Goal: Task Accomplishment & Management: Manage account settings

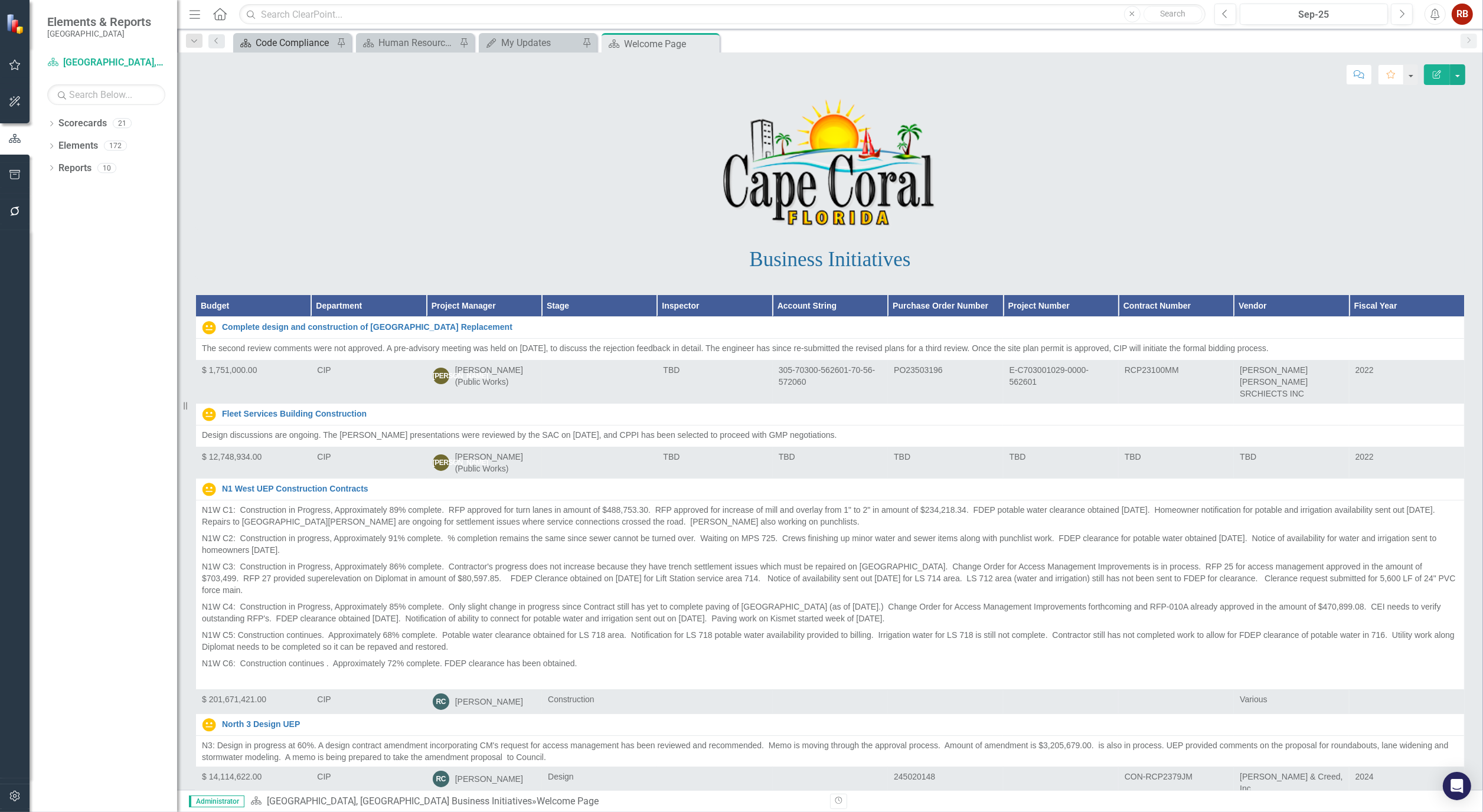
click at [310, 41] on div "Code Compliance" at bounding box center [295, 43] width 78 height 14
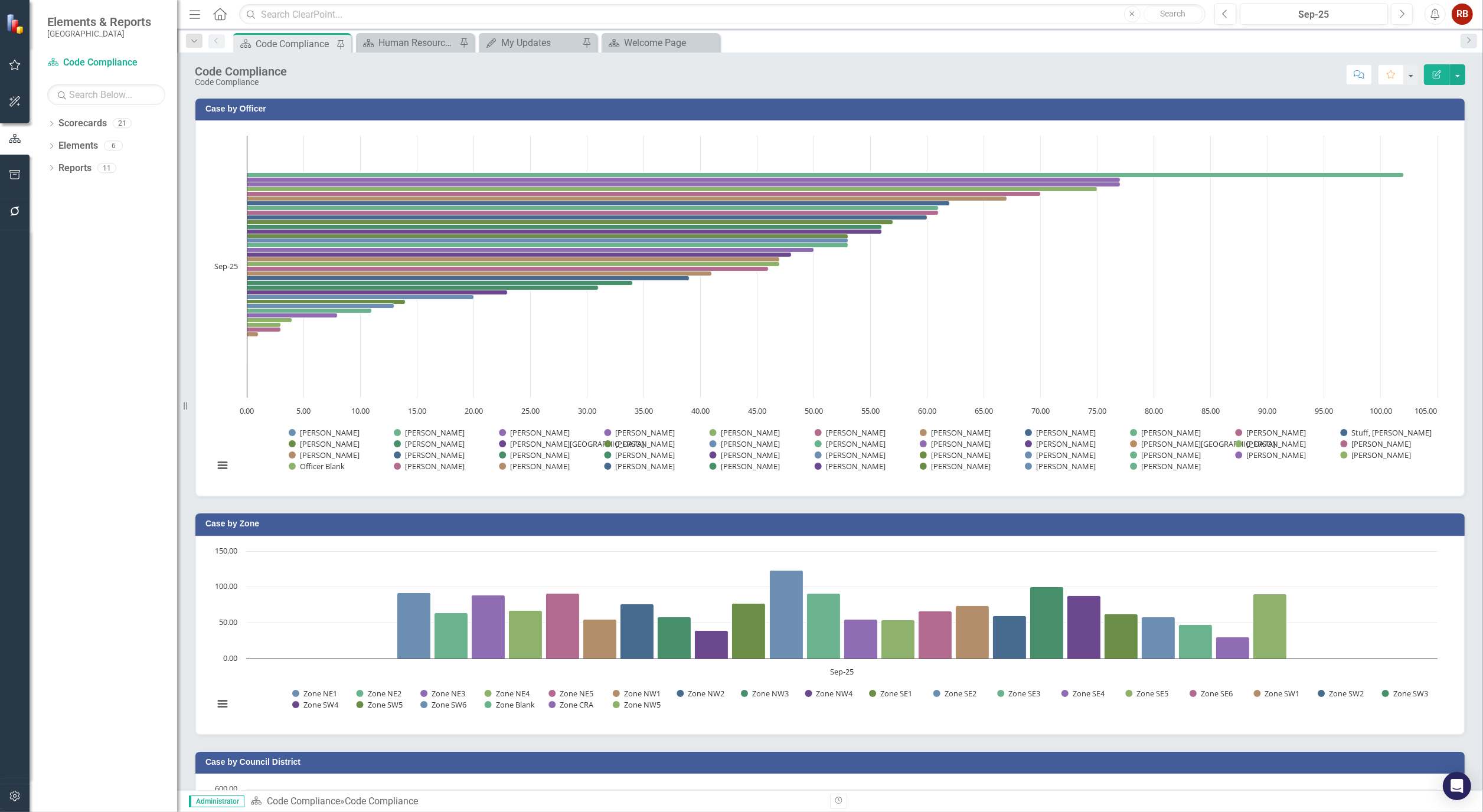
click at [254, 106] on h3 "Case by Officer" at bounding box center [832, 109] width 1253 height 9
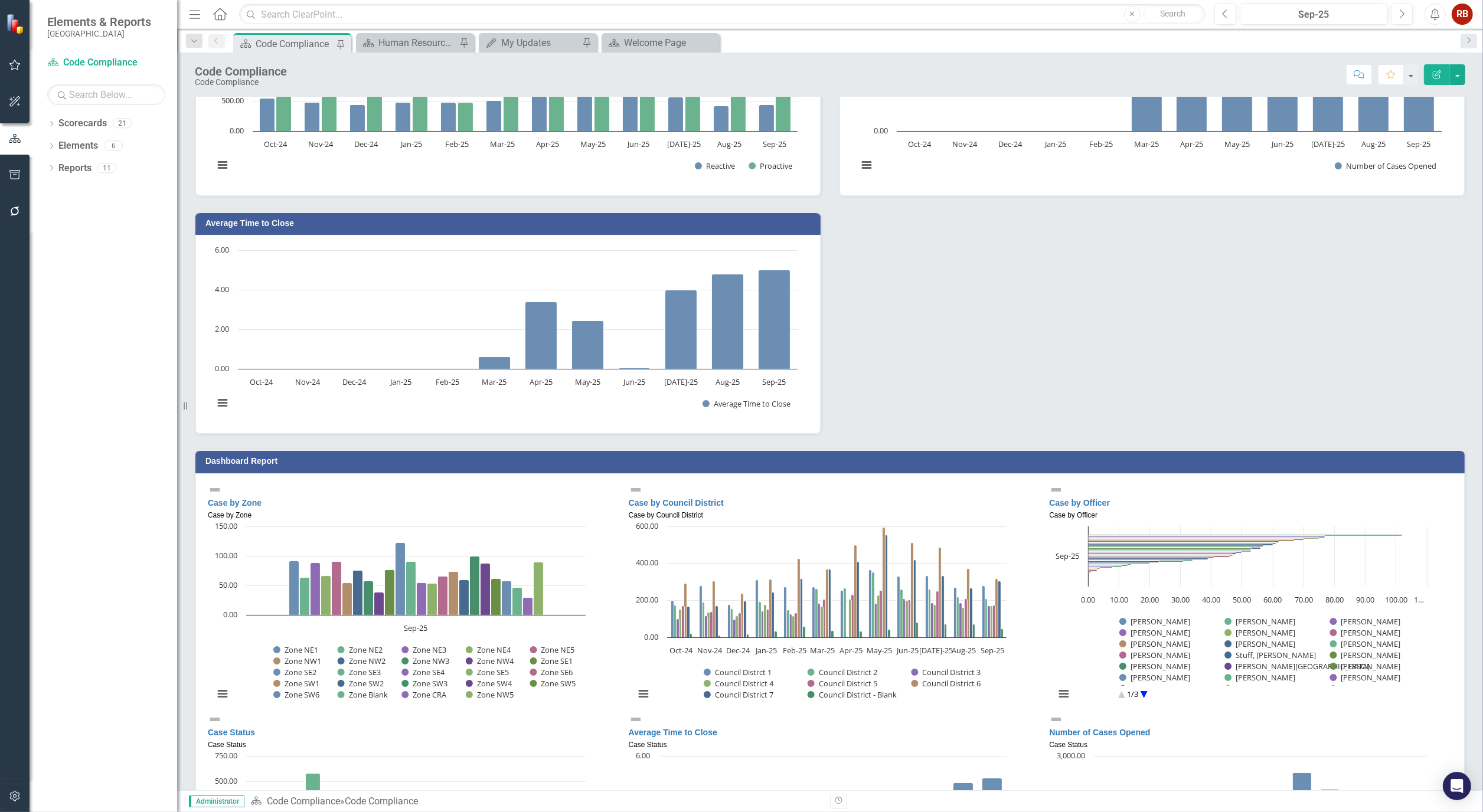
scroll to position [1968, 0]
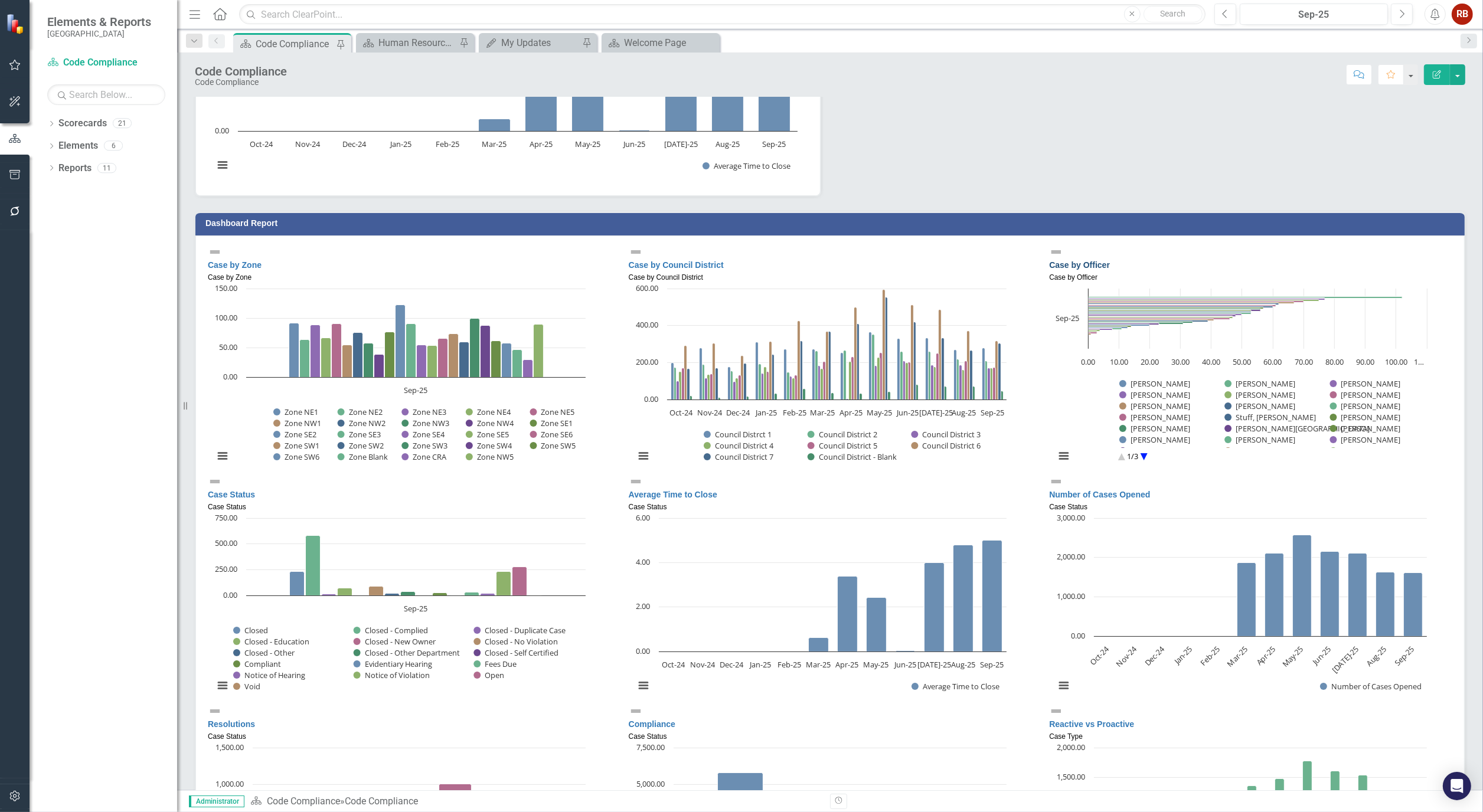
click at [1084, 261] on link "Case by Officer" at bounding box center [1079, 265] width 61 height 9
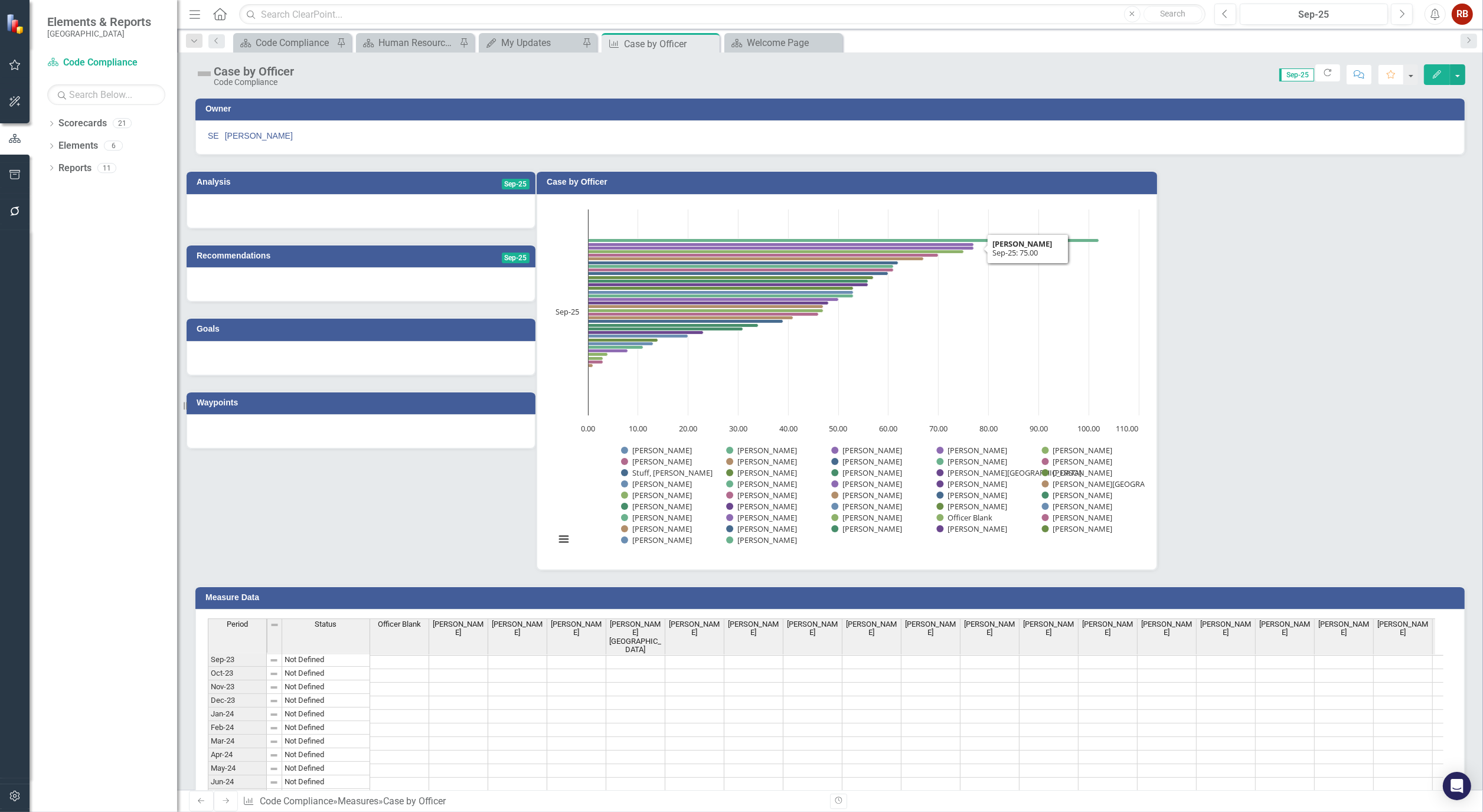
click at [1429, 79] on button "Edit" at bounding box center [1437, 74] width 26 height 21
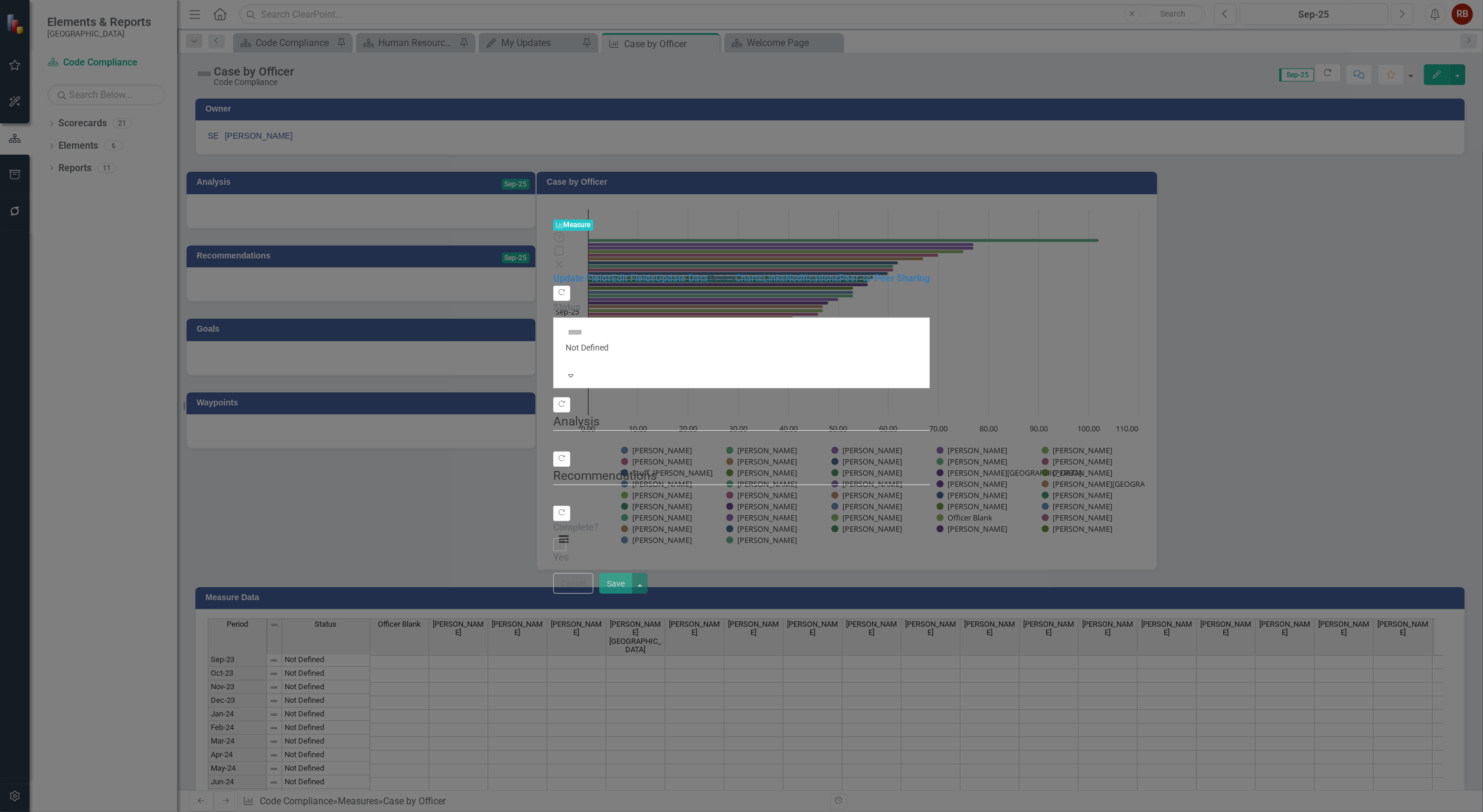
click at [708, 273] on link "Series" at bounding box center [721, 279] width 27 height 12
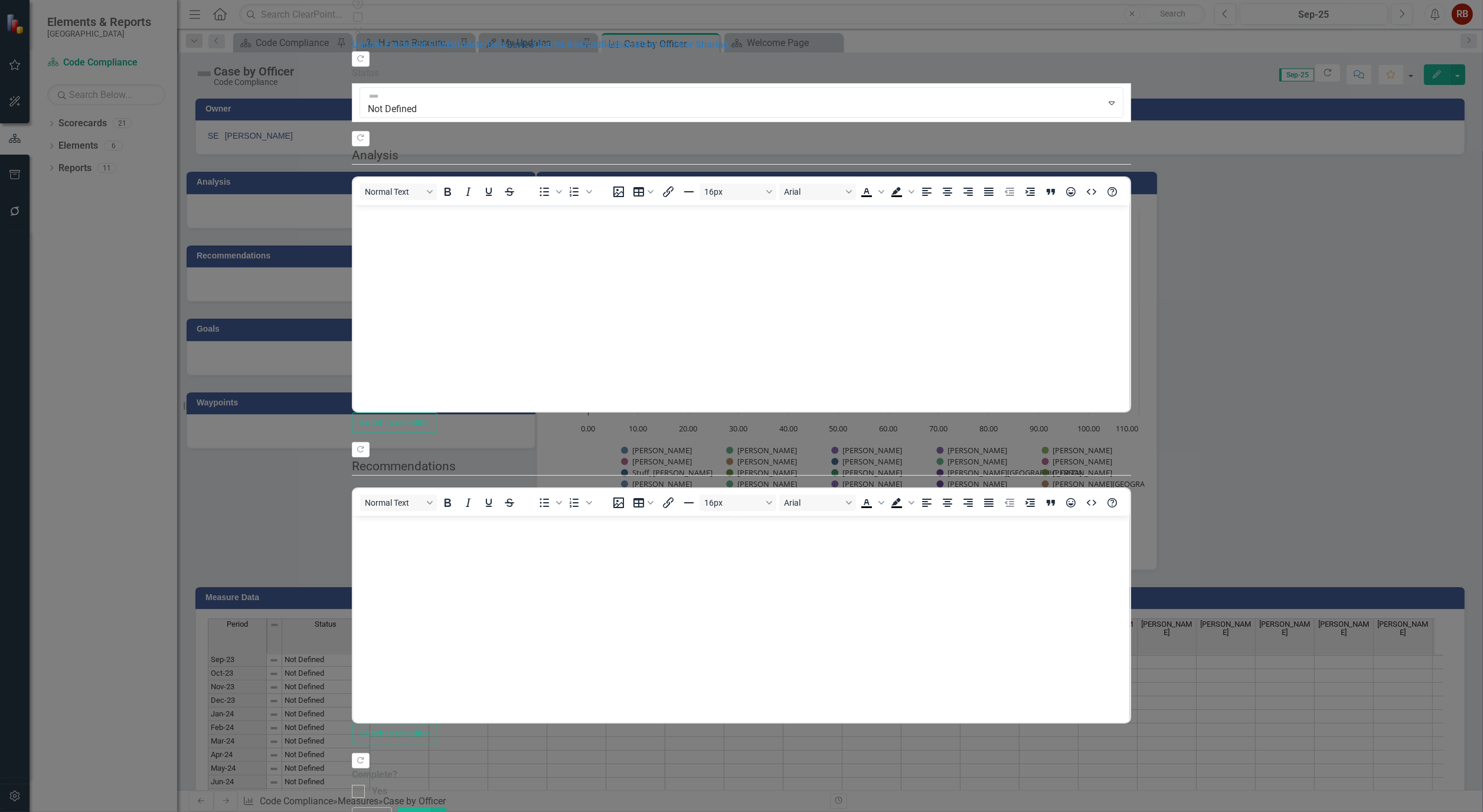
click at [507, 51] on link "Series" at bounding box center [521, 45] width 27 height 12
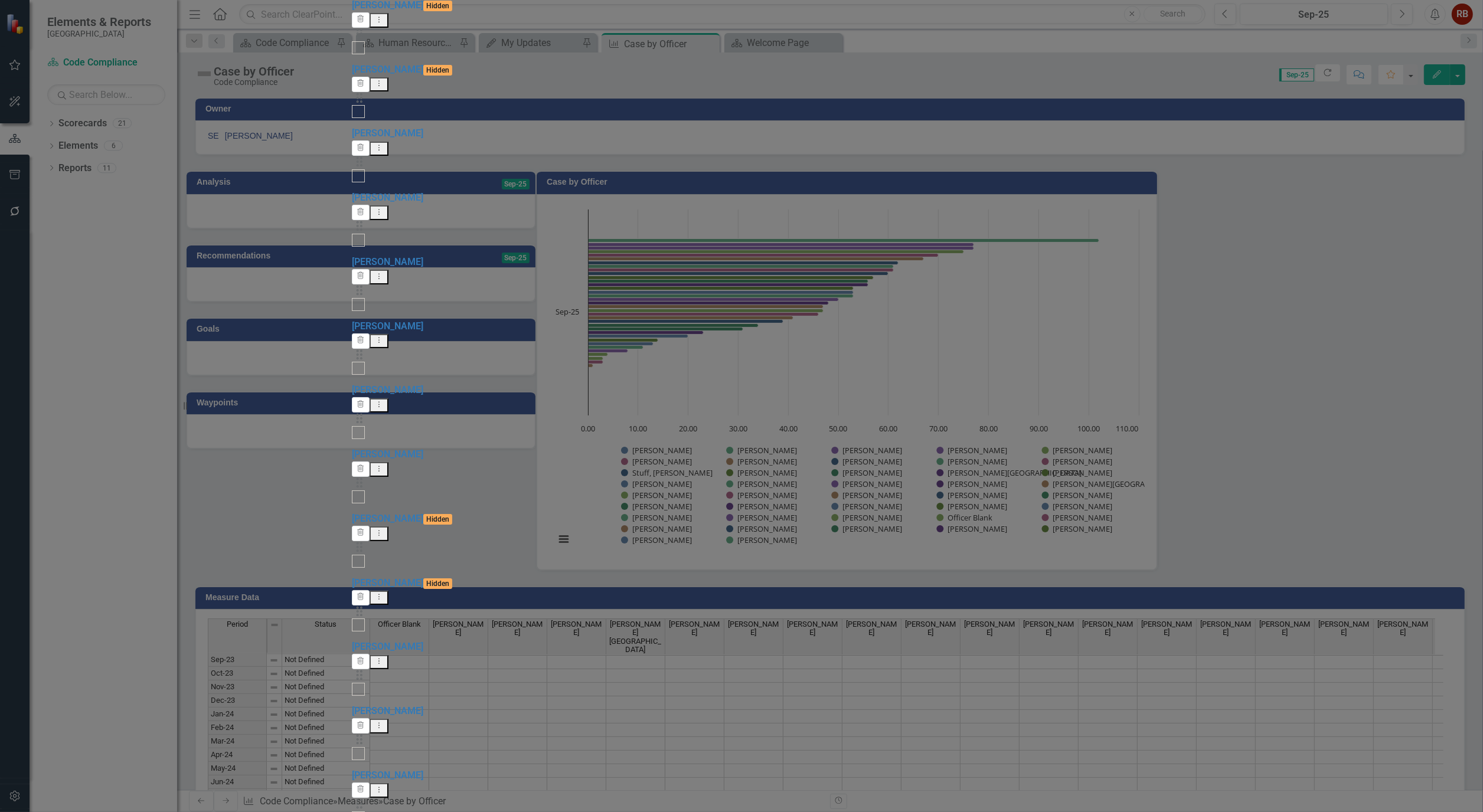
checkbox input "false"
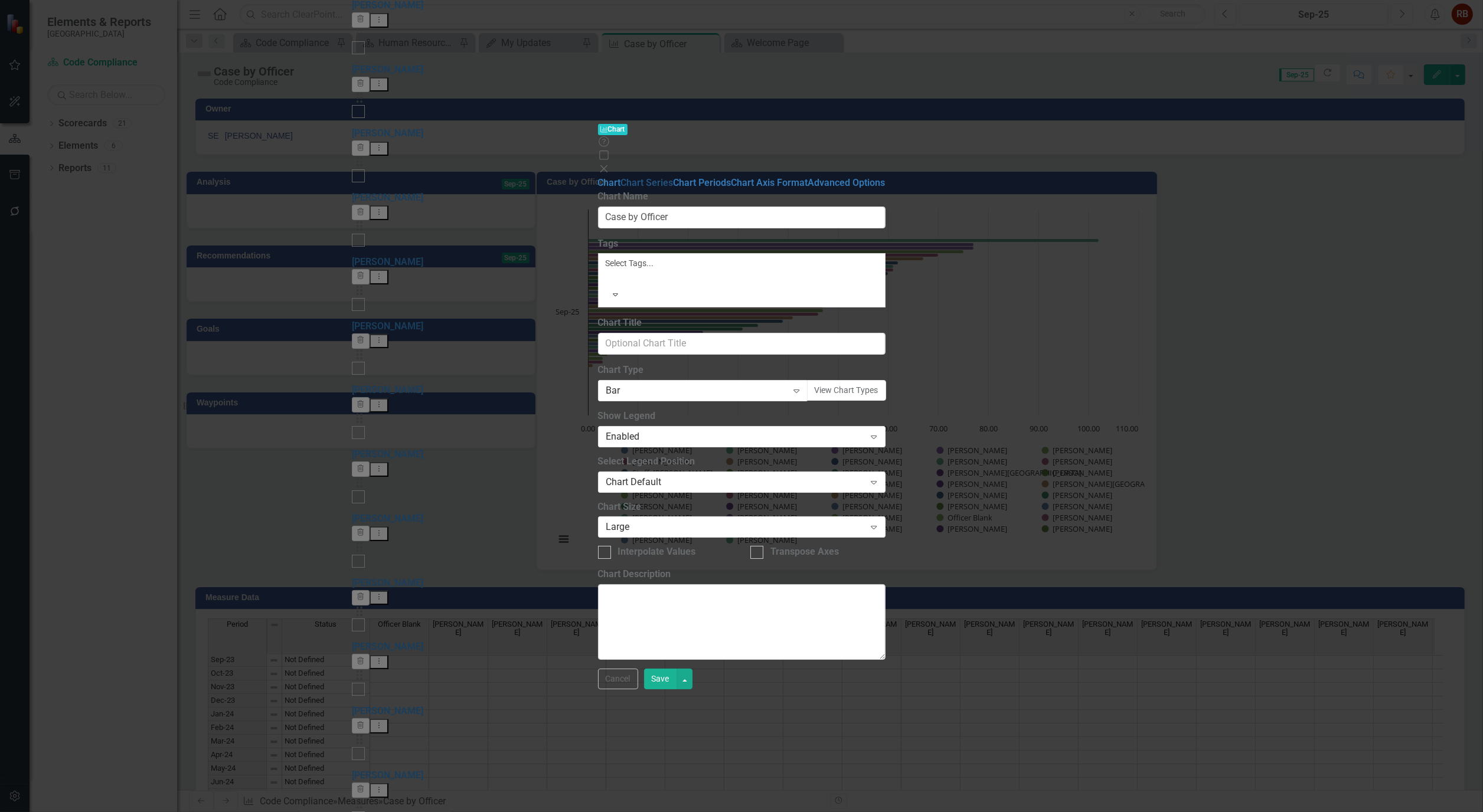
click at [621, 177] on link "Chart Series" at bounding box center [647, 183] width 53 height 12
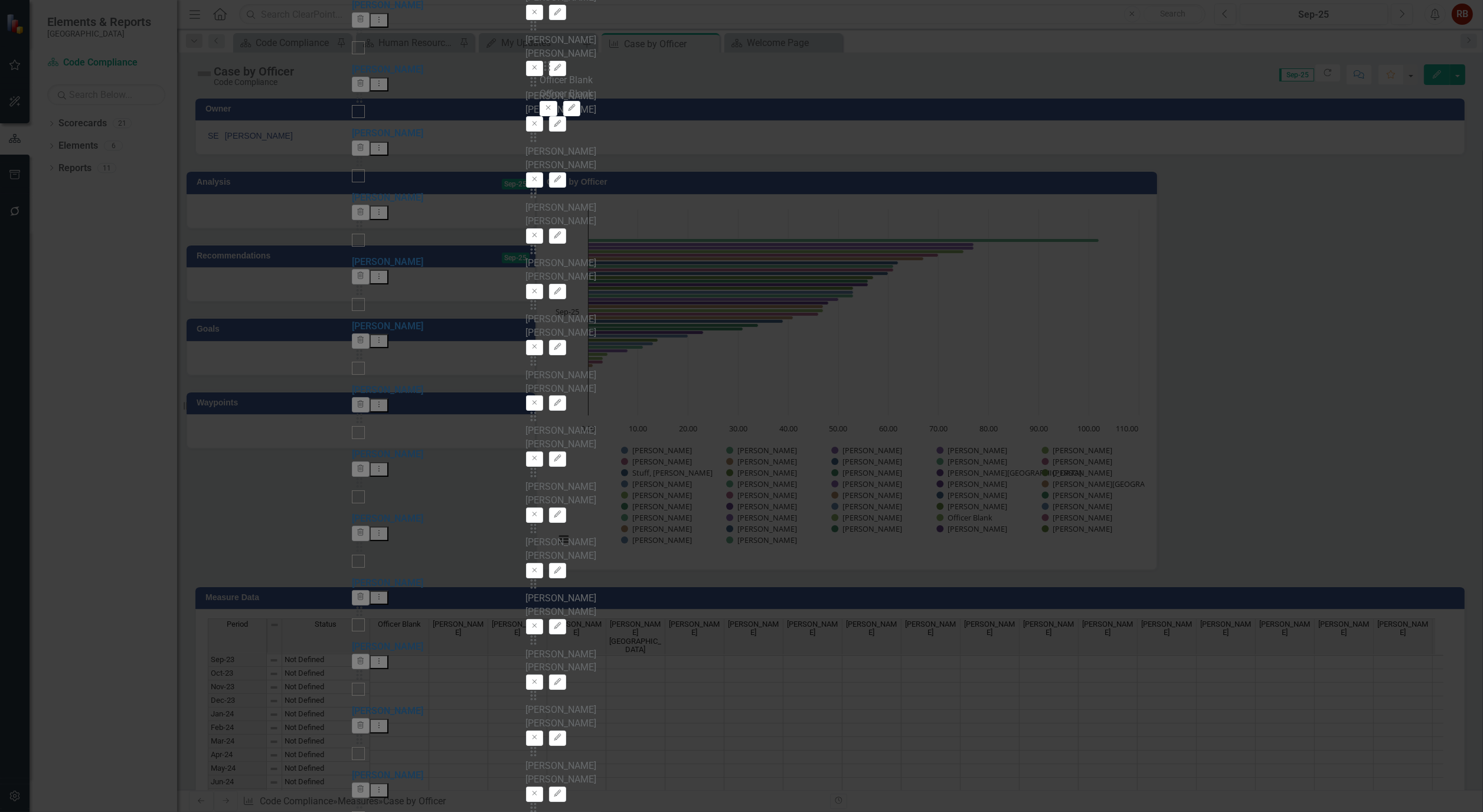
drag, startPoint x: 557, startPoint y: 213, endPoint x: 557, endPoint y: 86, distance: 127.0
click at [557, 86] on div "Drag [PERSON_NAME], [PERSON_NAME], [PERSON_NAME] Edit Drag Fears, [PERSON_NAME]…" at bounding box center [742, 467] width 432 height 2345
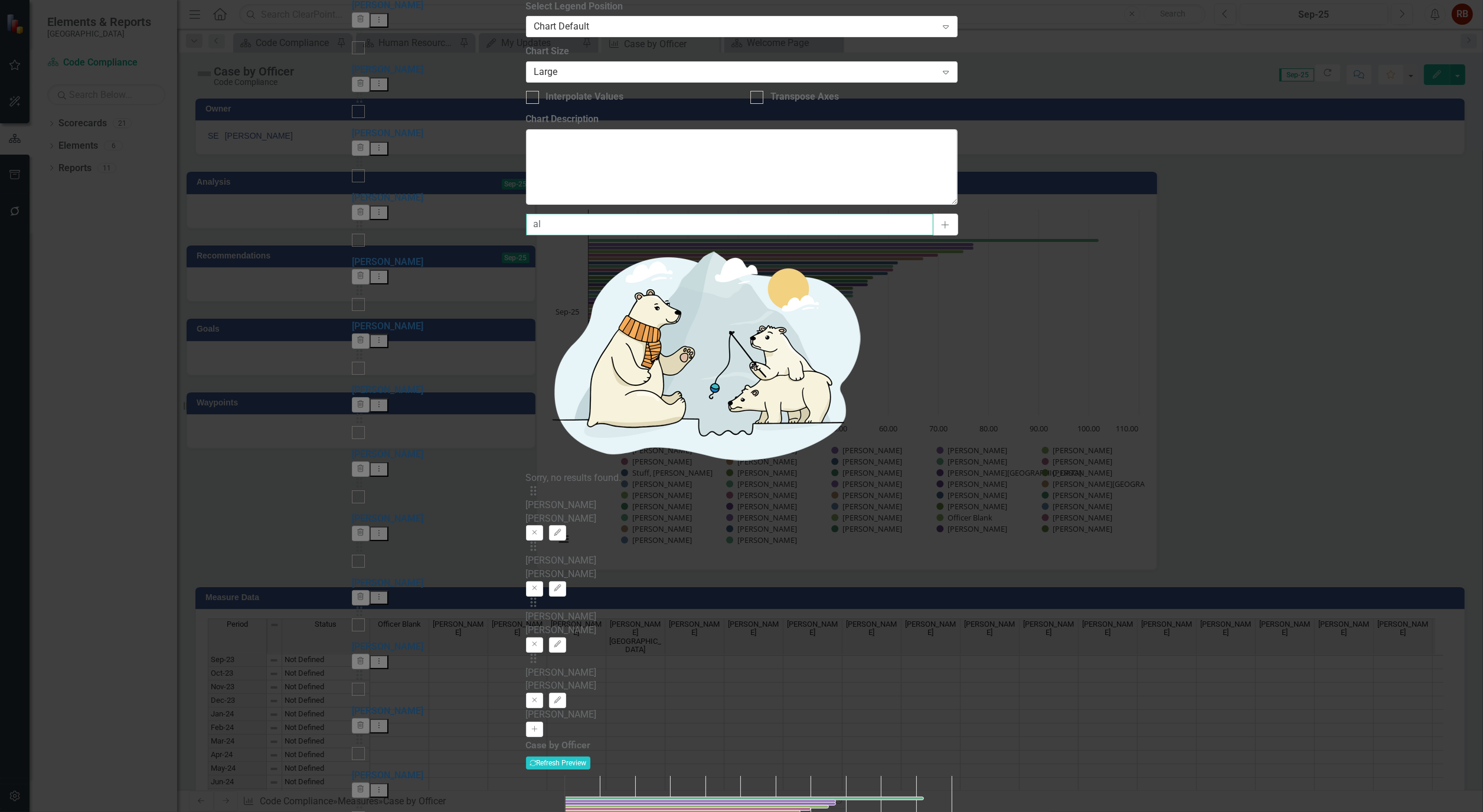
type input "a"
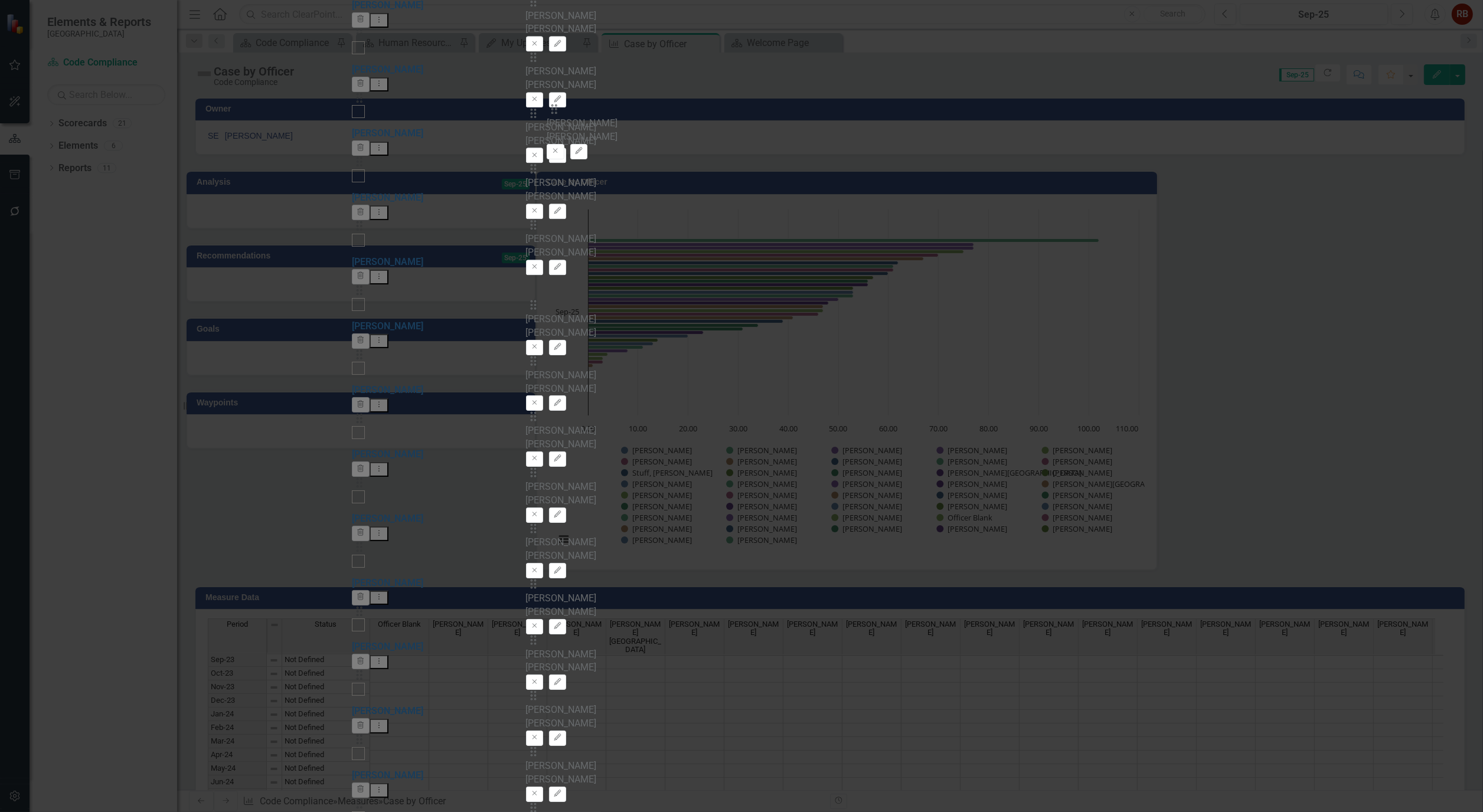
drag, startPoint x: 562, startPoint y: 513, endPoint x: 562, endPoint y: 122, distance: 391.0
click at [562, 122] on div "Drag Officer Blank Officer Blank Remove Edit Drag [PERSON_NAME], [PERSON_NAME],…" at bounding box center [742, 467] width 432 height 2345
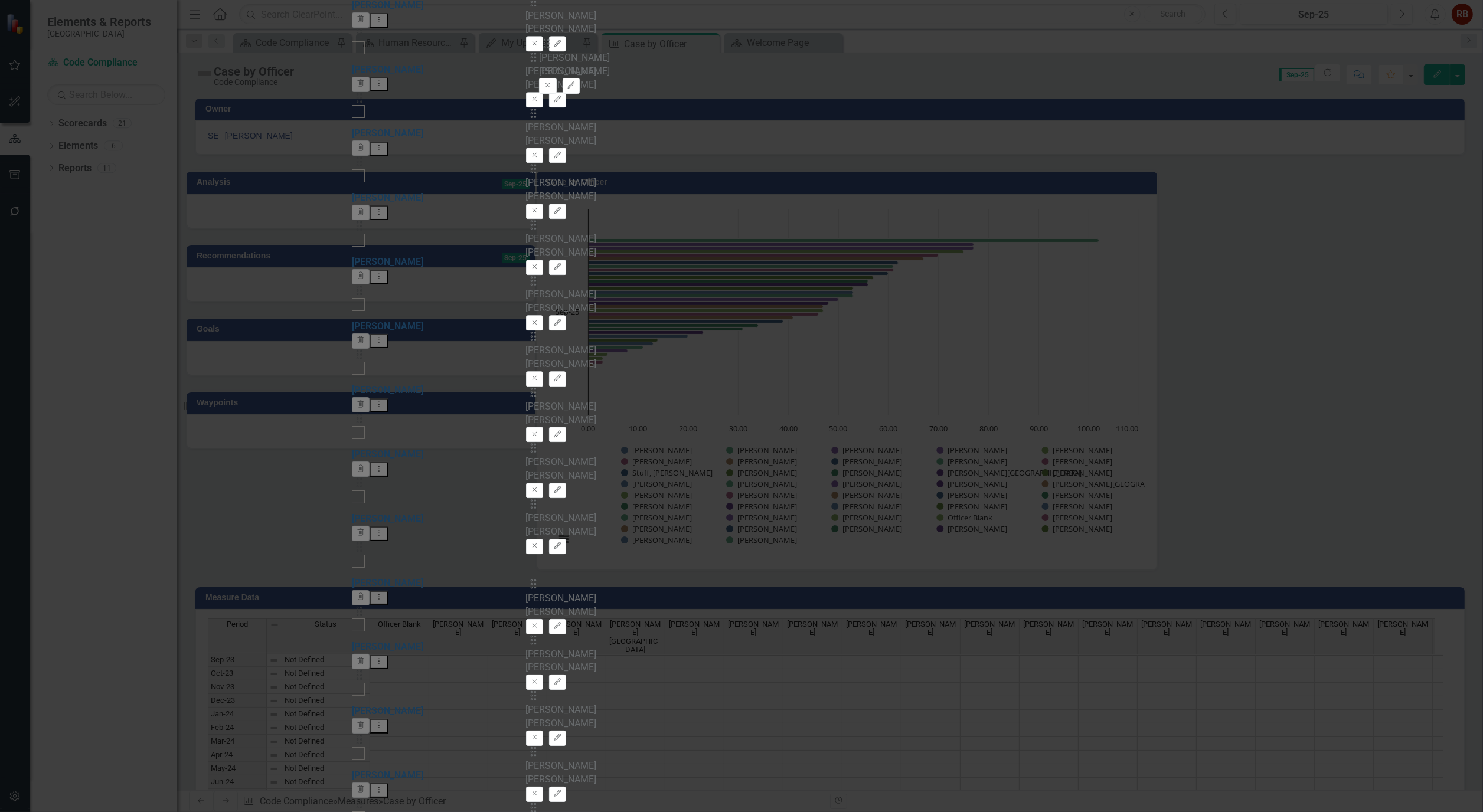
scroll to position [24, 0]
drag, startPoint x: 557, startPoint y: 714, endPoint x: 555, endPoint y: 146, distance: 568.0
click at [555, 146] on div "Drag Officer Blank Officer Blank Remove Edit Drag [PERSON_NAME] [PERSON_NAME] E…" at bounding box center [742, 467] width 432 height 2345
drag, startPoint x: 562, startPoint y: 576, endPoint x: 557, endPoint y: 204, distance: 372.0
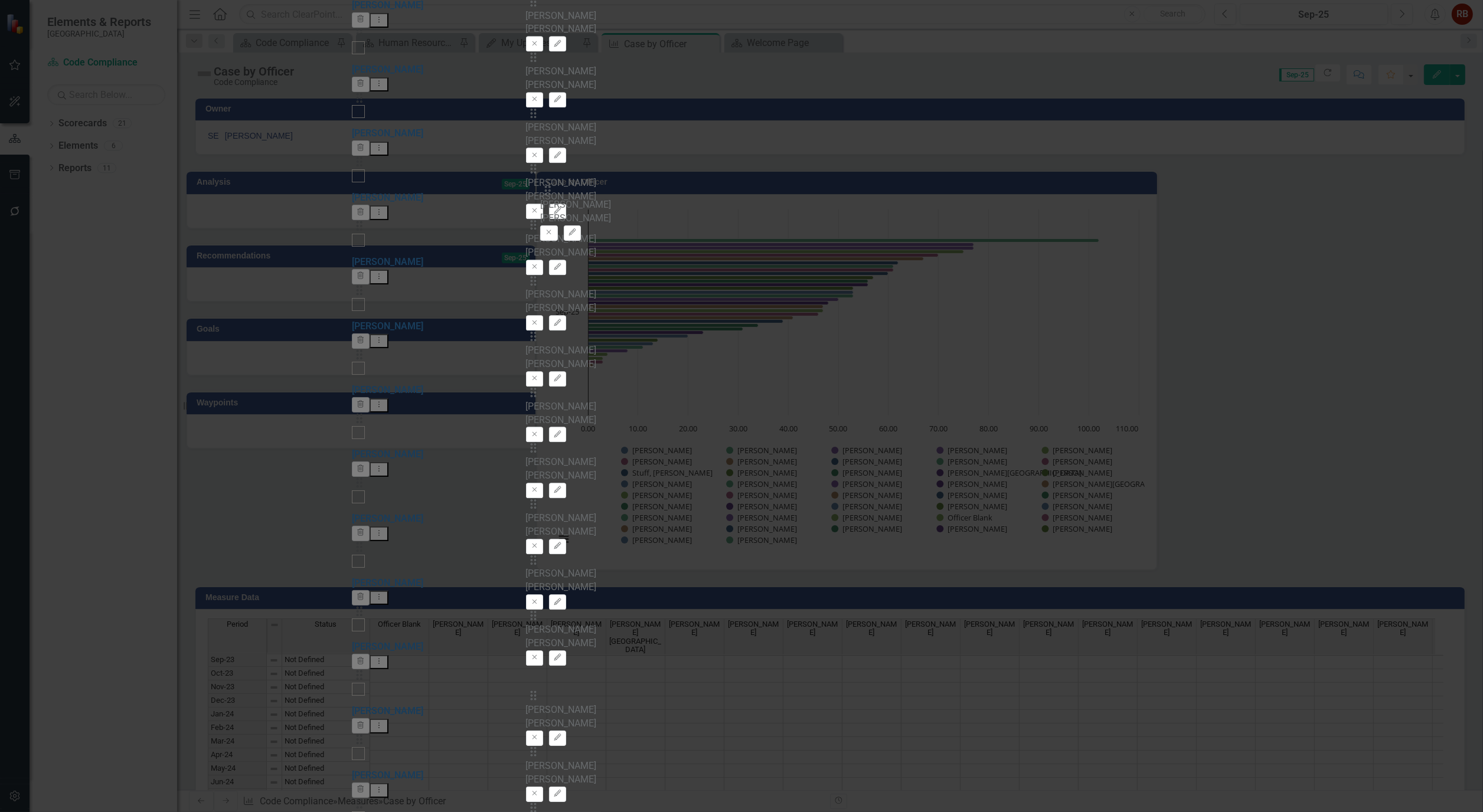
click at [557, 204] on div "Drag Officer Blank Officer Blank Remove Edit Drag [PERSON_NAME] [PERSON_NAME] E…" at bounding box center [742, 467] width 432 height 2345
drag, startPoint x: 562, startPoint y: 505, endPoint x: 564, endPoint y: 250, distance: 255.0
click at [564, 250] on div "Drag Officer Blank Officer Blank Remove Edit Drag [PERSON_NAME] [PERSON_NAME] E…" at bounding box center [742, 467] width 432 height 2345
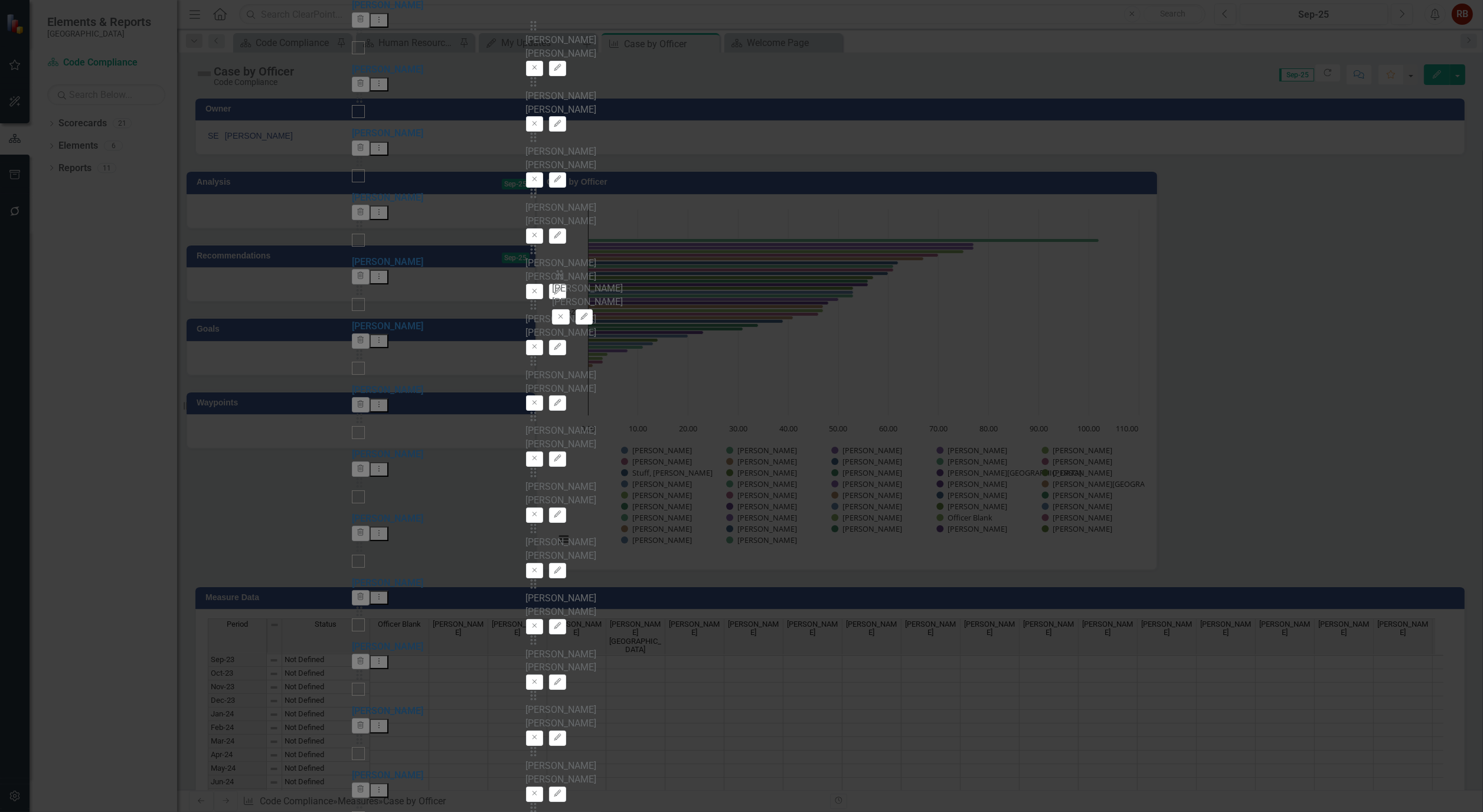
drag, startPoint x: 562, startPoint y: 570, endPoint x: 568, endPoint y: 284, distance: 286.1
click at [568, 284] on div "Drag Officer Blank Officer Blank Remove Edit Drag [PERSON_NAME] [PERSON_NAME] E…" at bounding box center [742, 467] width 432 height 2345
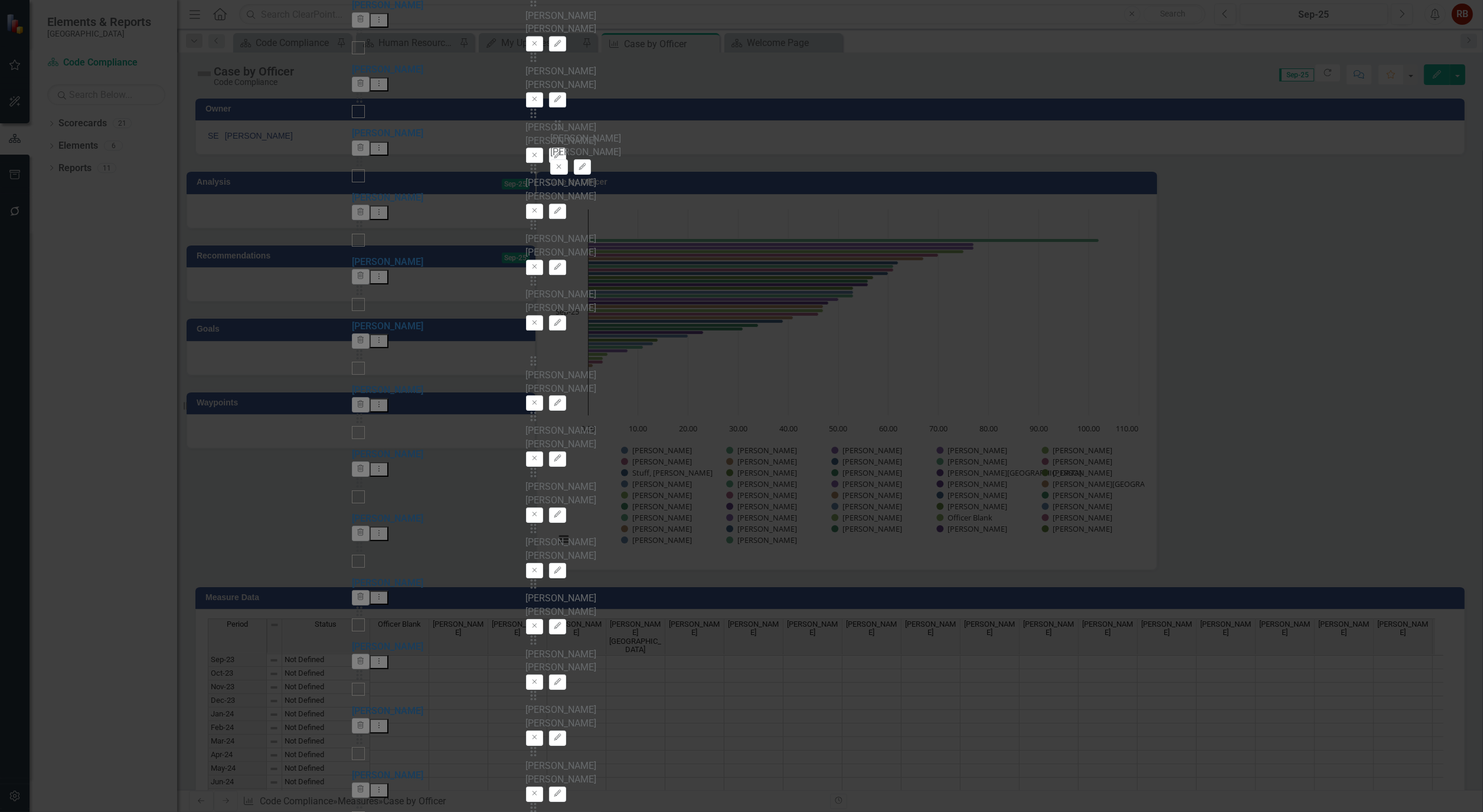
drag, startPoint x: 560, startPoint y: 617, endPoint x: 565, endPoint y: 136, distance: 481.0
click at [565, 136] on div "Drag Officer Blank Officer Blank Remove Edit Drag [PERSON_NAME] [PERSON_NAME] E…" at bounding box center [742, 467] width 432 height 2345
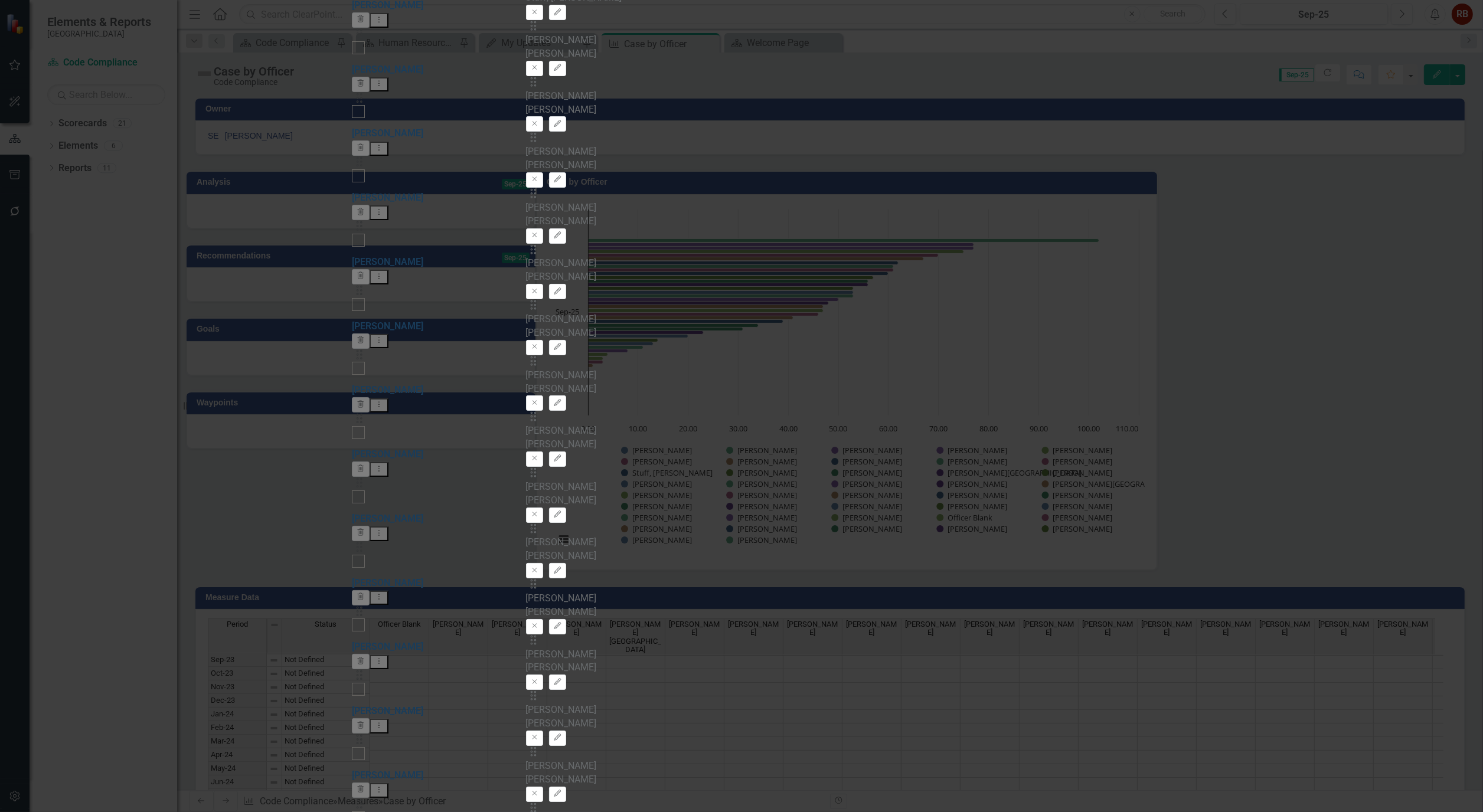
scroll to position [852, 0]
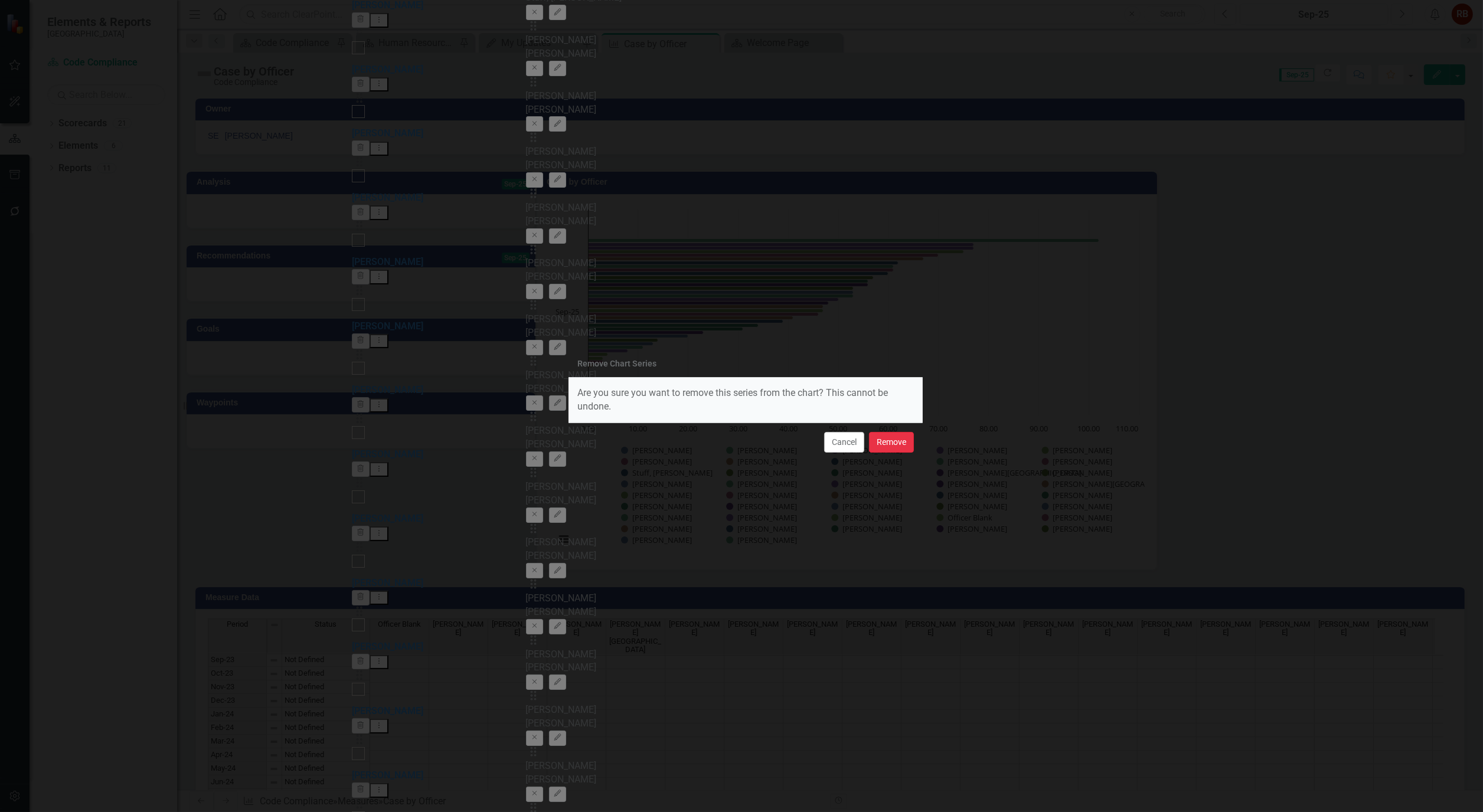
click at [887, 437] on button "Remove" at bounding box center [892, 442] width 45 height 21
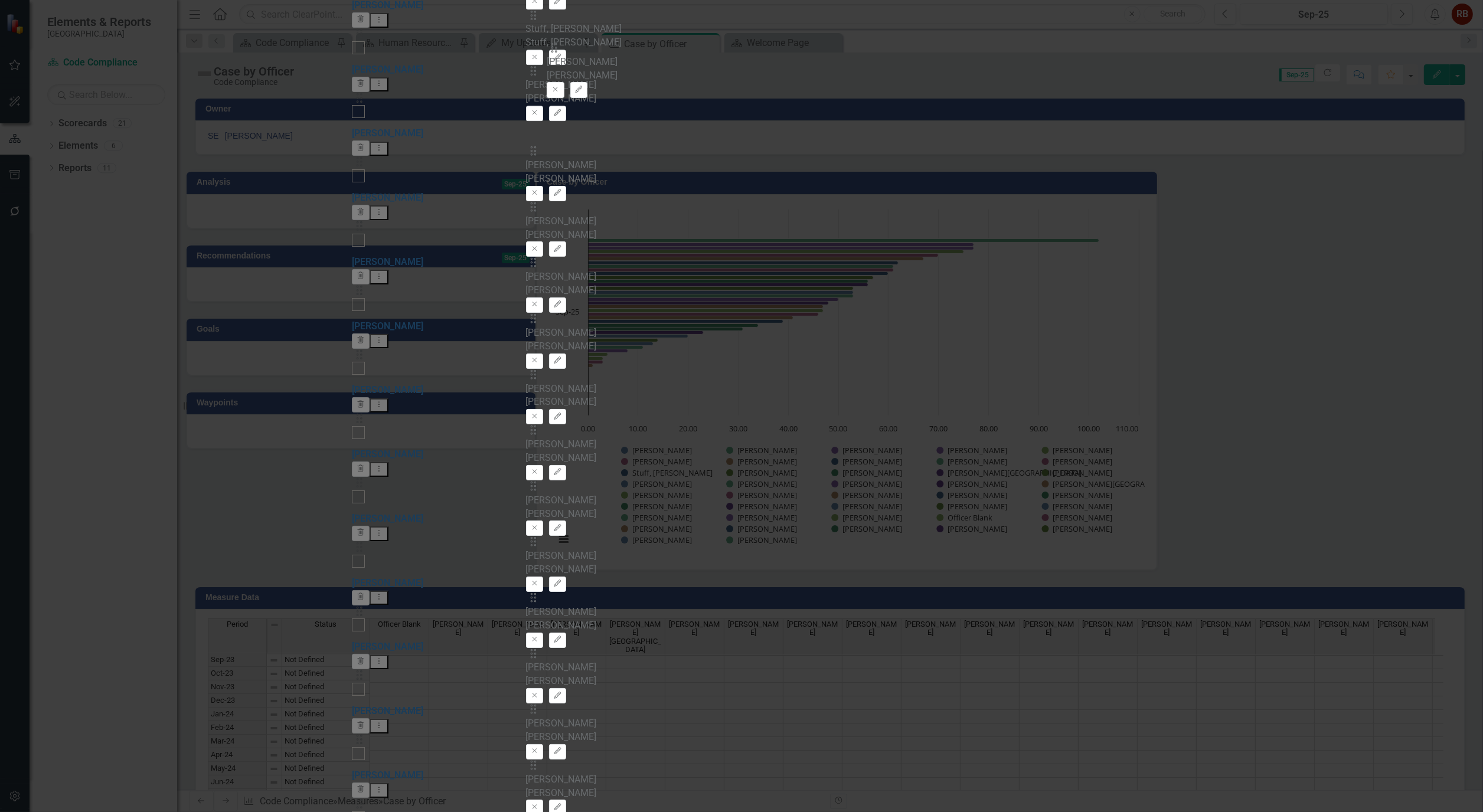
scroll to position [238, 0]
drag, startPoint x: 562, startPoint y: 284, endPoint x: 557, endPoint y: 134, distance: 150.1
click at [557, 134] on div "Drag Officer Blank Officer Blank Remove Edit Drag [PERSON_NAME] [PERSON_NAME] E…" at bounding box center [742, 452] width 432 height 2289
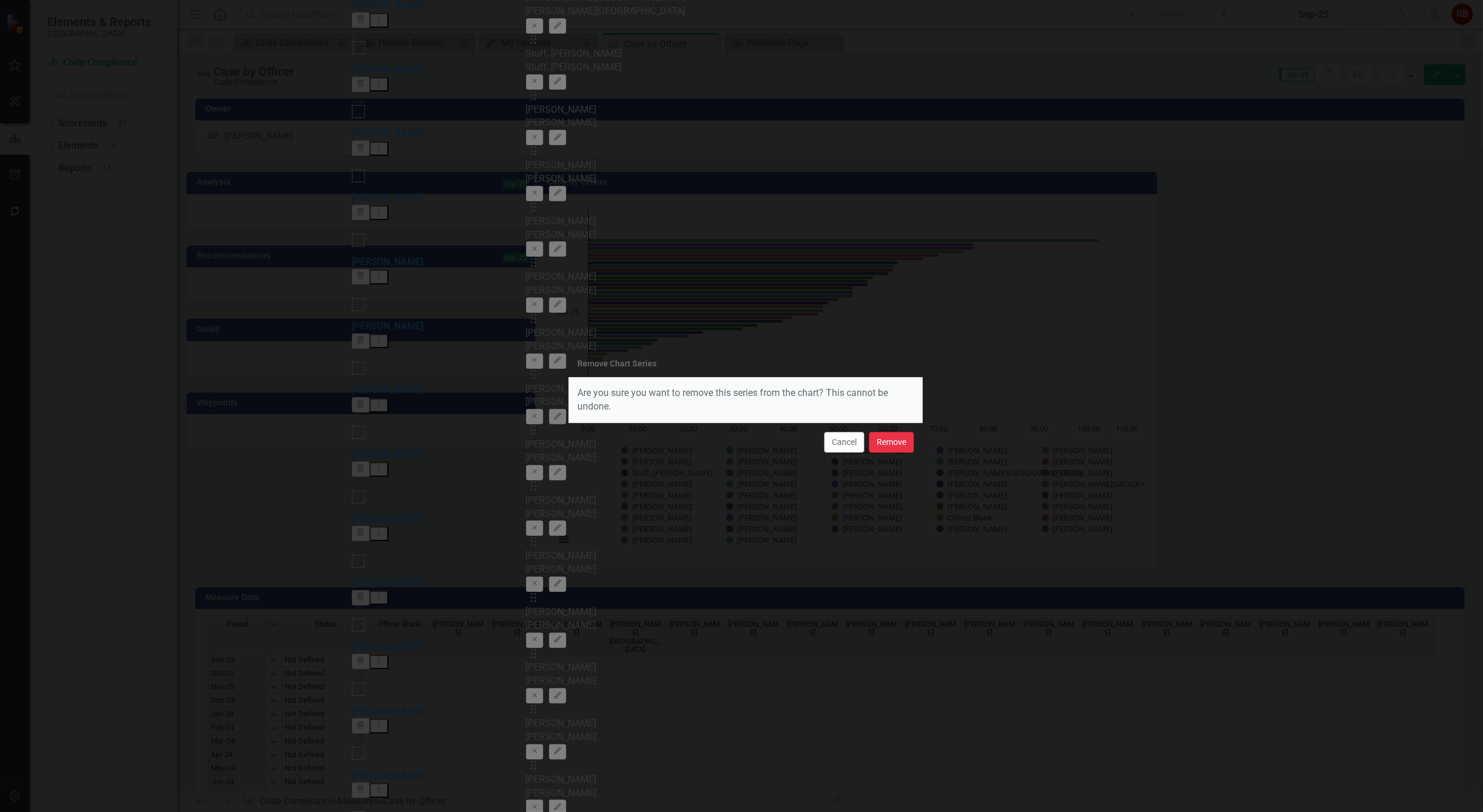
click at [888, 441] on button "Remove" at bounding box center [892, 442] width 45 height 21
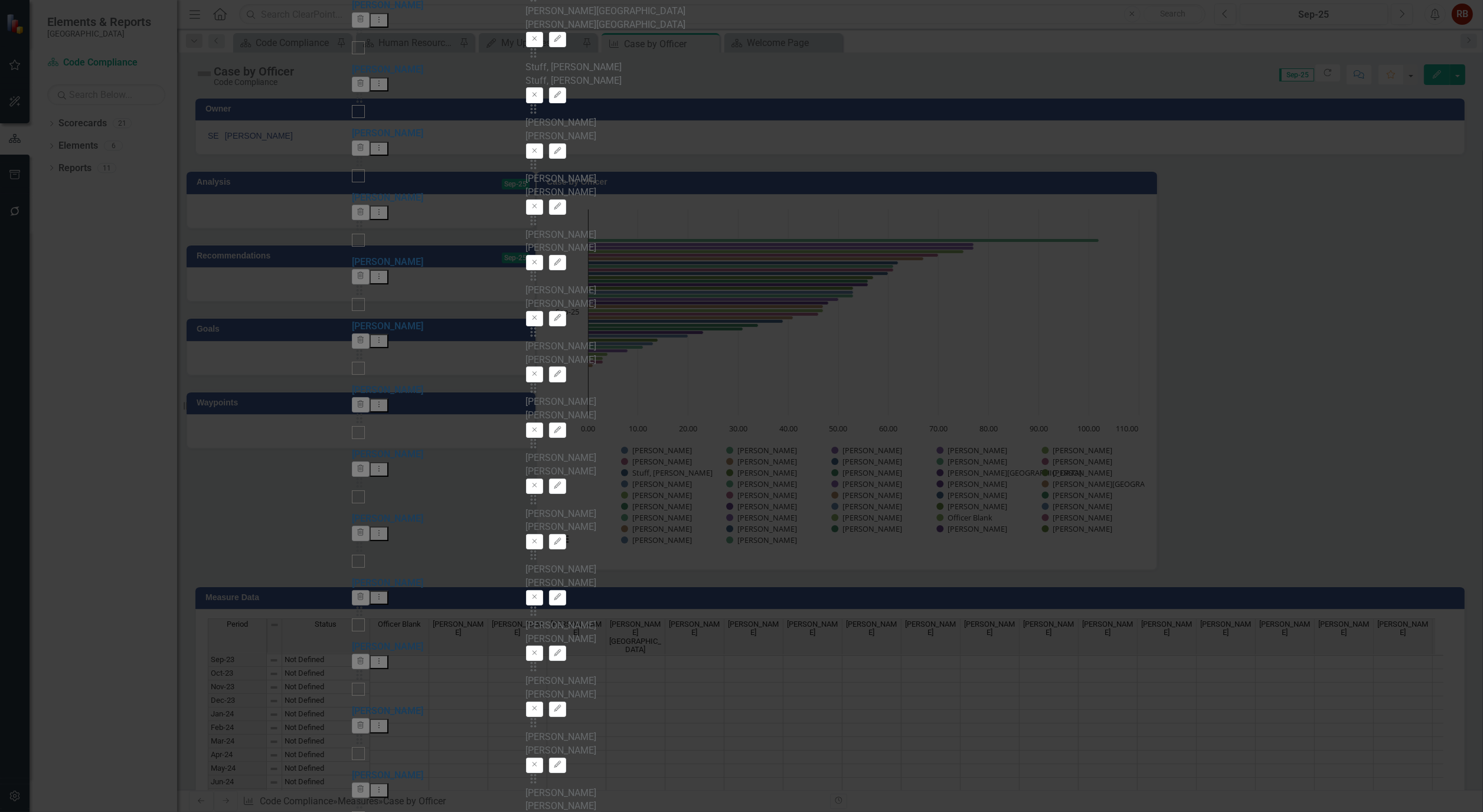
scroll to position [1355, 0]
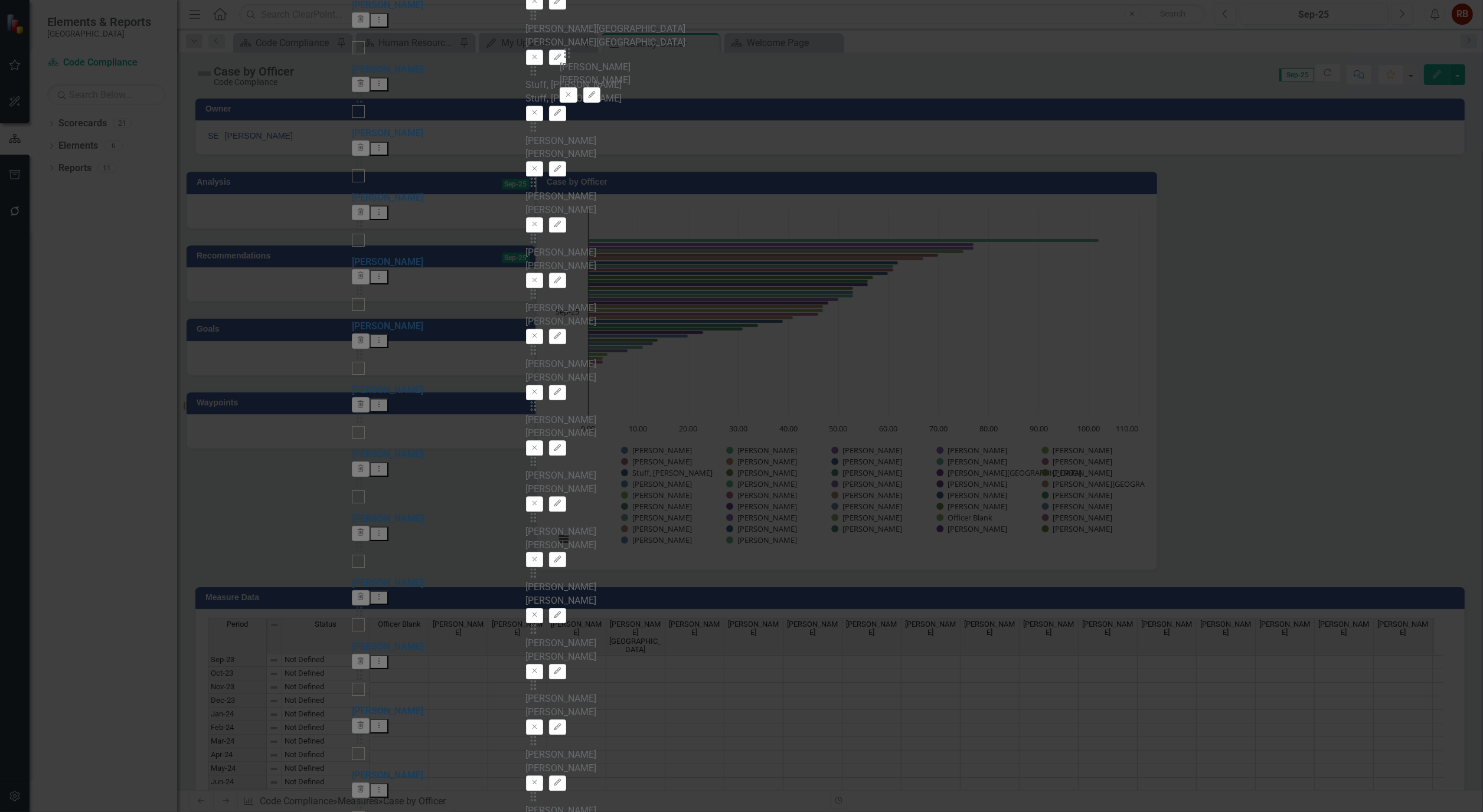
scroll to position [0, 0]
drag, startPoint x: 559, startPoint y: 350, endPoint x: 560, endPoint y: 410, distance: 60.0
click at [560, 410] on div "Drag Officer Blank Officer Blank Remove Edit Drag [PERSON_NAME] [PERSON_NAME] E…" at bounding box center [742, 452] width 432 height 2289
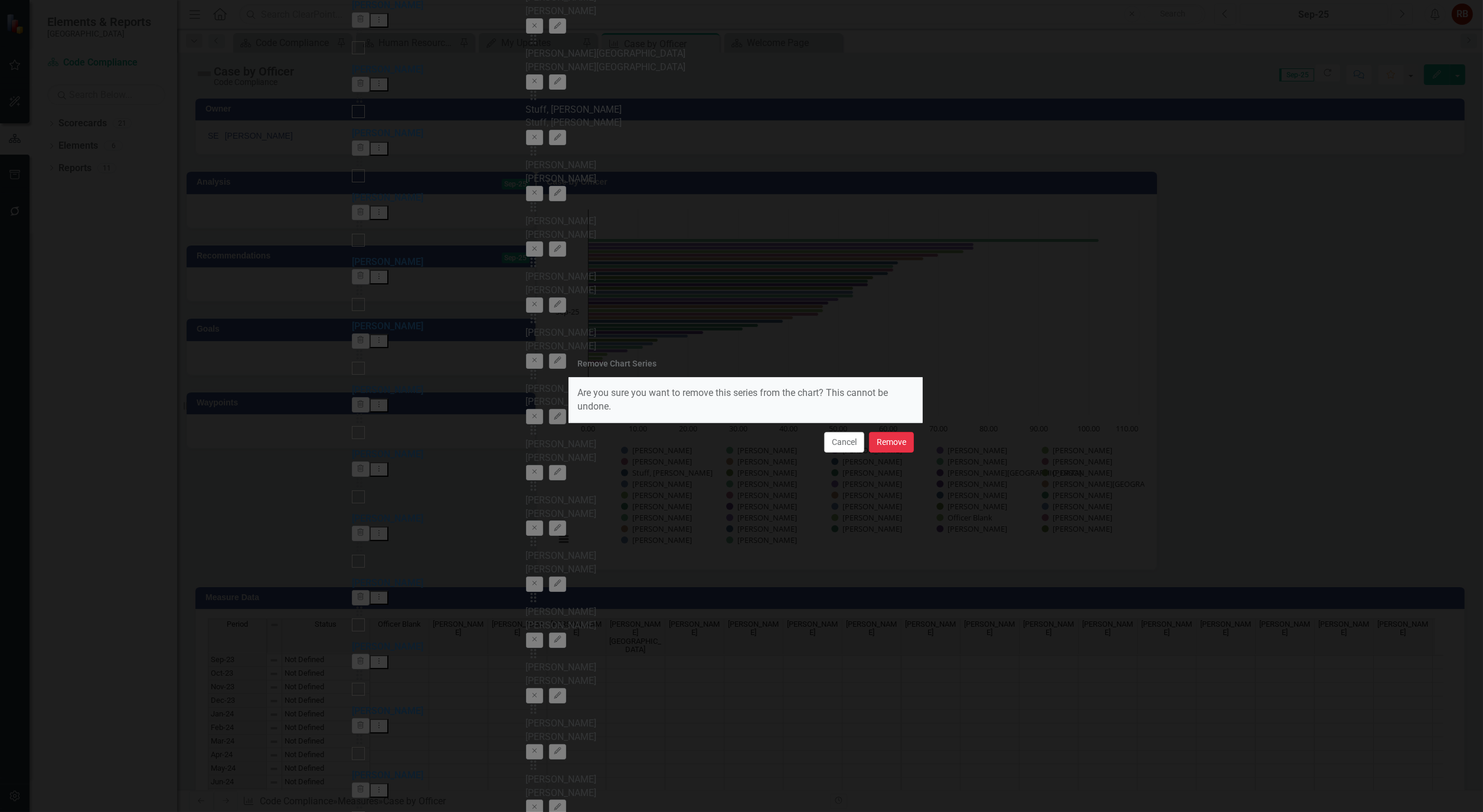
click at [884, 441] on button "Remove" at bounding box center [892, 442] width 45 height 21
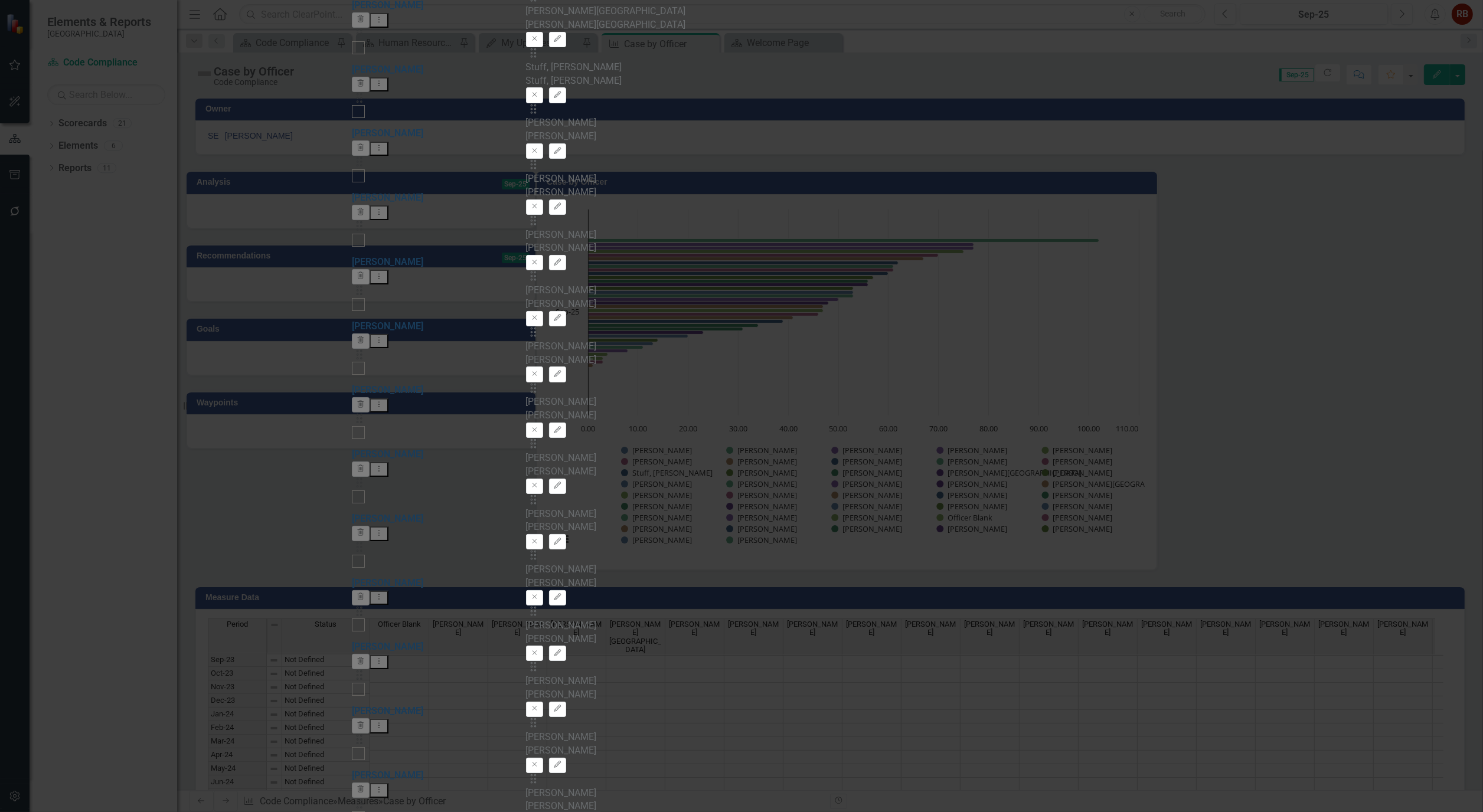
scroll to position [393, 0]
click at [539, 542] on icon "Remove" at bounding box center [534, 542] width 9 height 7
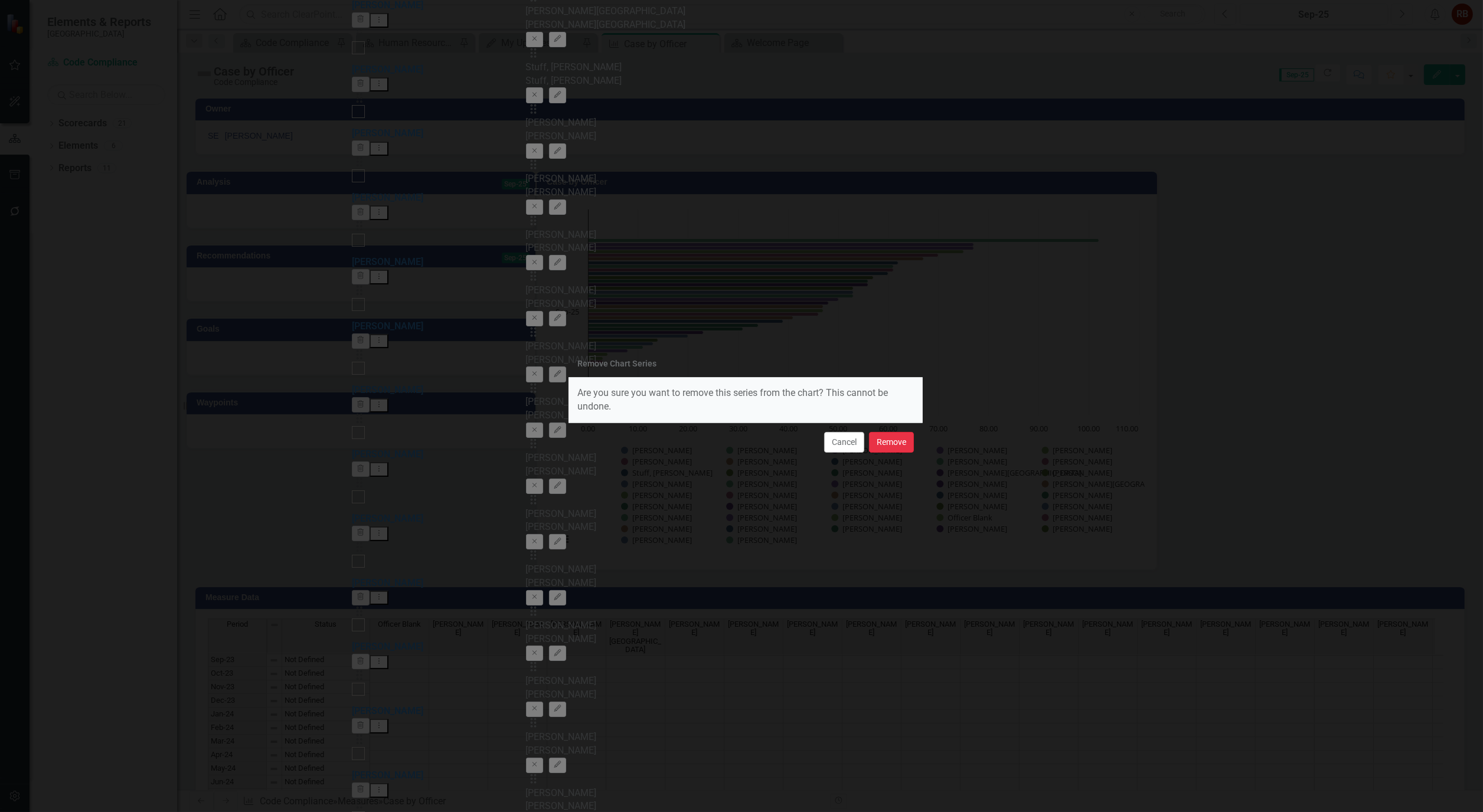
click at [900, 442] on button "Remove" at bounding box center [892, 442] width 45 height 21
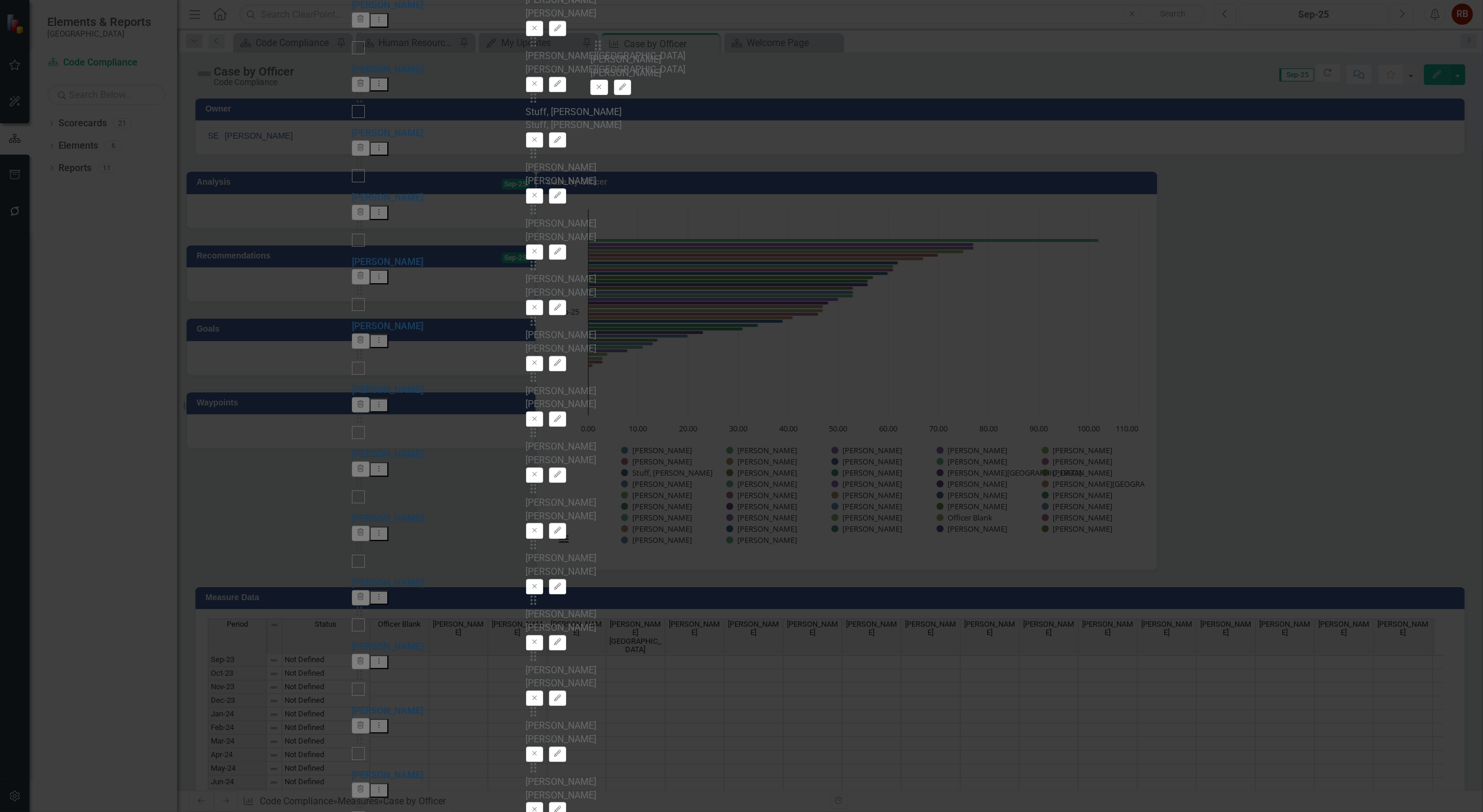
scroll to position [0, 0]
drag, startPoint x: 565, startPoint y: 597, endPoint x: 573, endPoint y: 408, distance: 189.2
click at [573, 408] on div "Drag Officer Blank Officer Blank Remove Edit Drag [PERSON_NAME] [PERSON_NAME] E…" at bounding box center [742, 423] width 432 height 2178
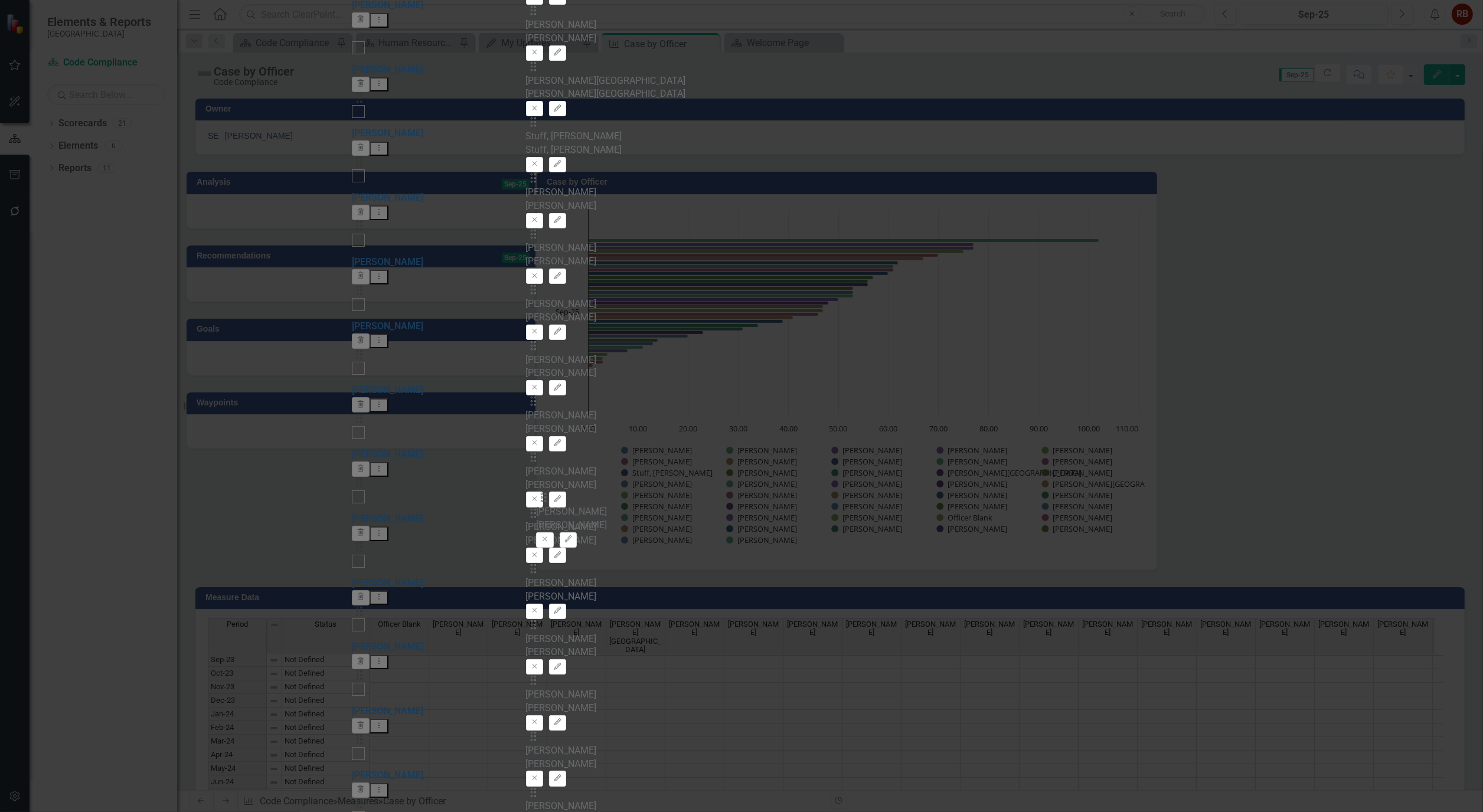
drag, startPoint x: 559, startPoint y: 450, endPoint x: 549, endPoint y: 507, distance: 57.9
click at [549, 507] on div "Drag Officer Blank Officer Blank Remove Edit Drag [PERSON_NAME] [PERSON_NAME] E…" at bounding box center [742, 423] width 432 height 2178
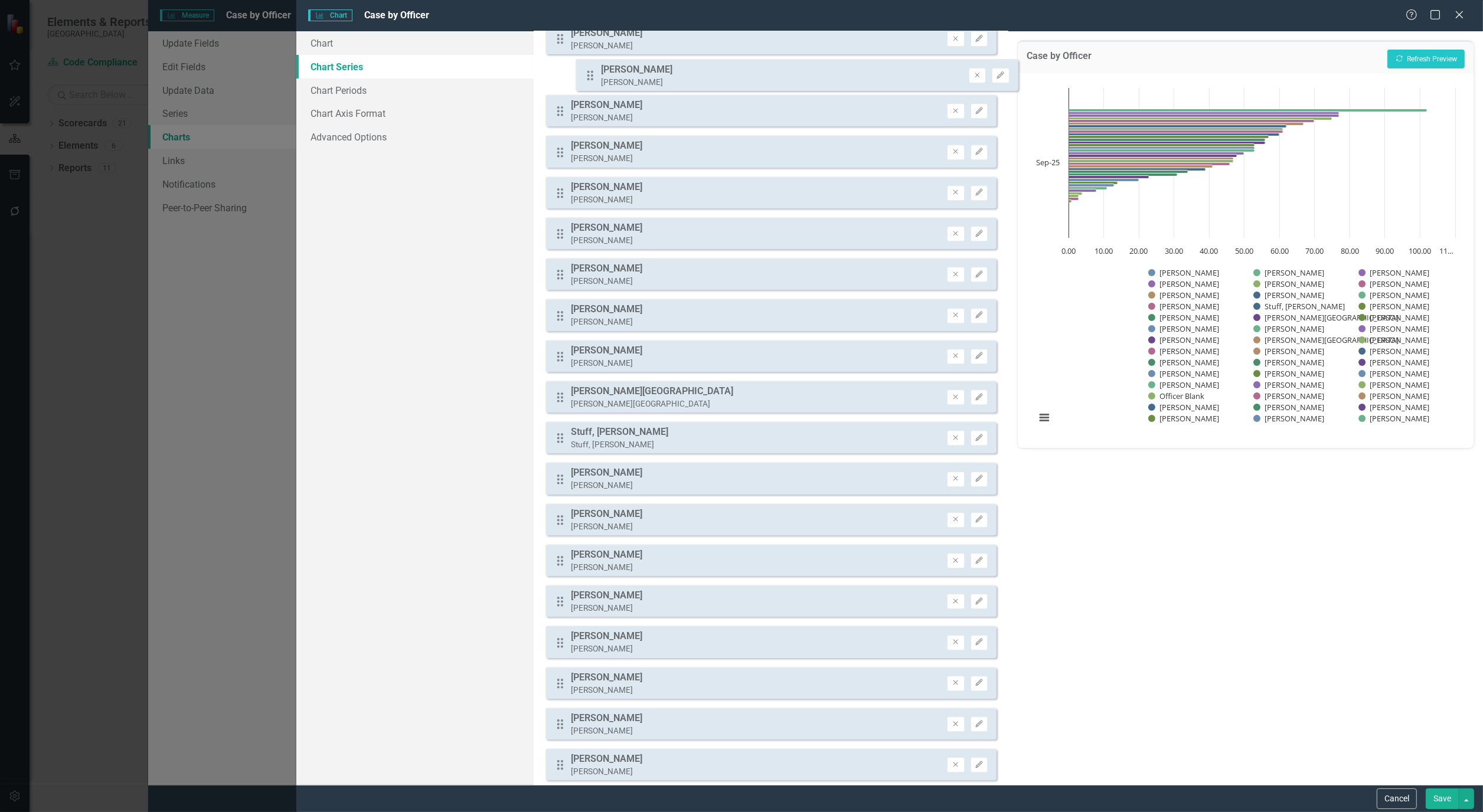
scroll to position [242, 0]
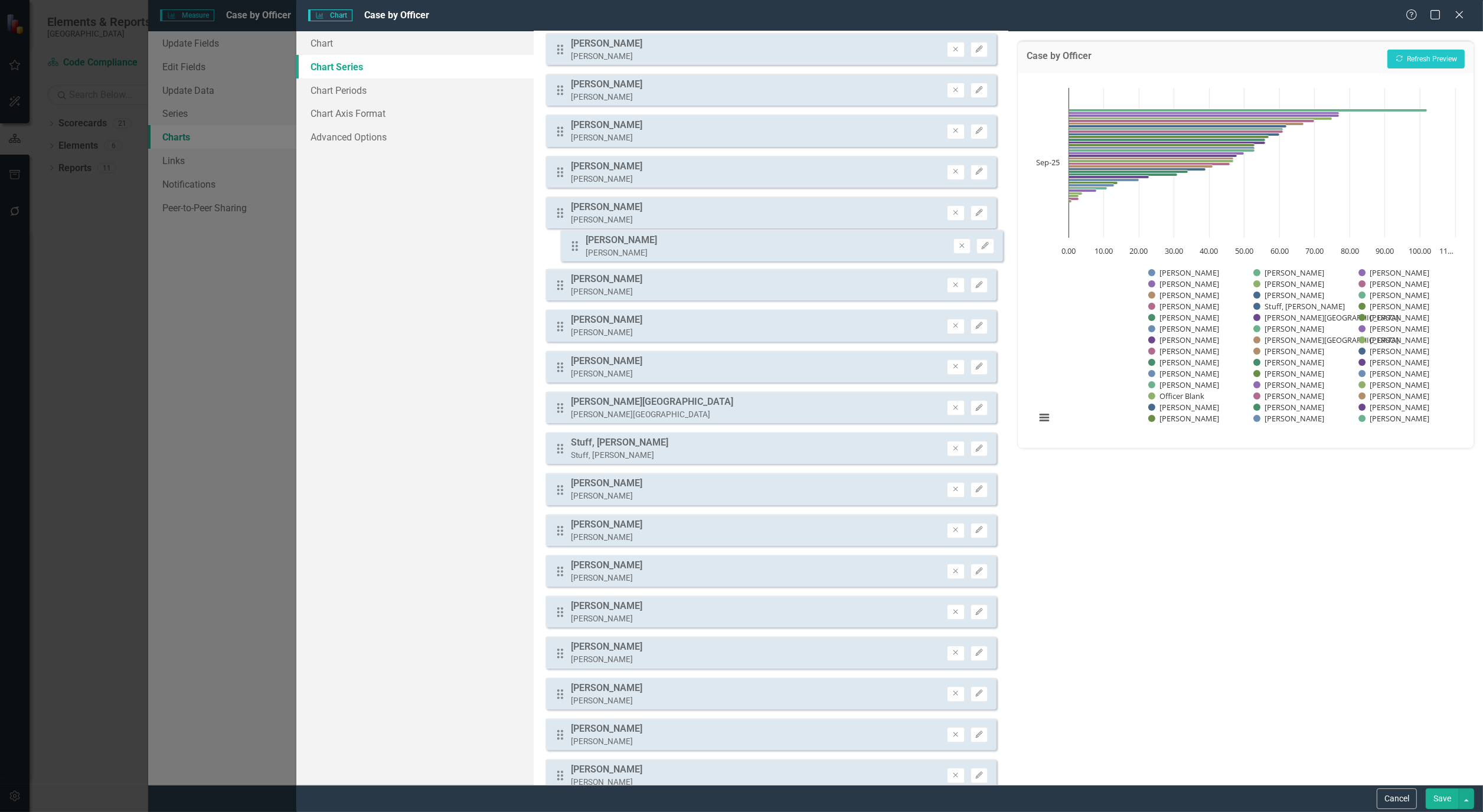
click at [581, 249] on div "Drag Officer Blank Officer Blank Remove Edit Drag Altman, Samantha Altman, Sama…" at bounding box center [771, 621] width 451 height 1585
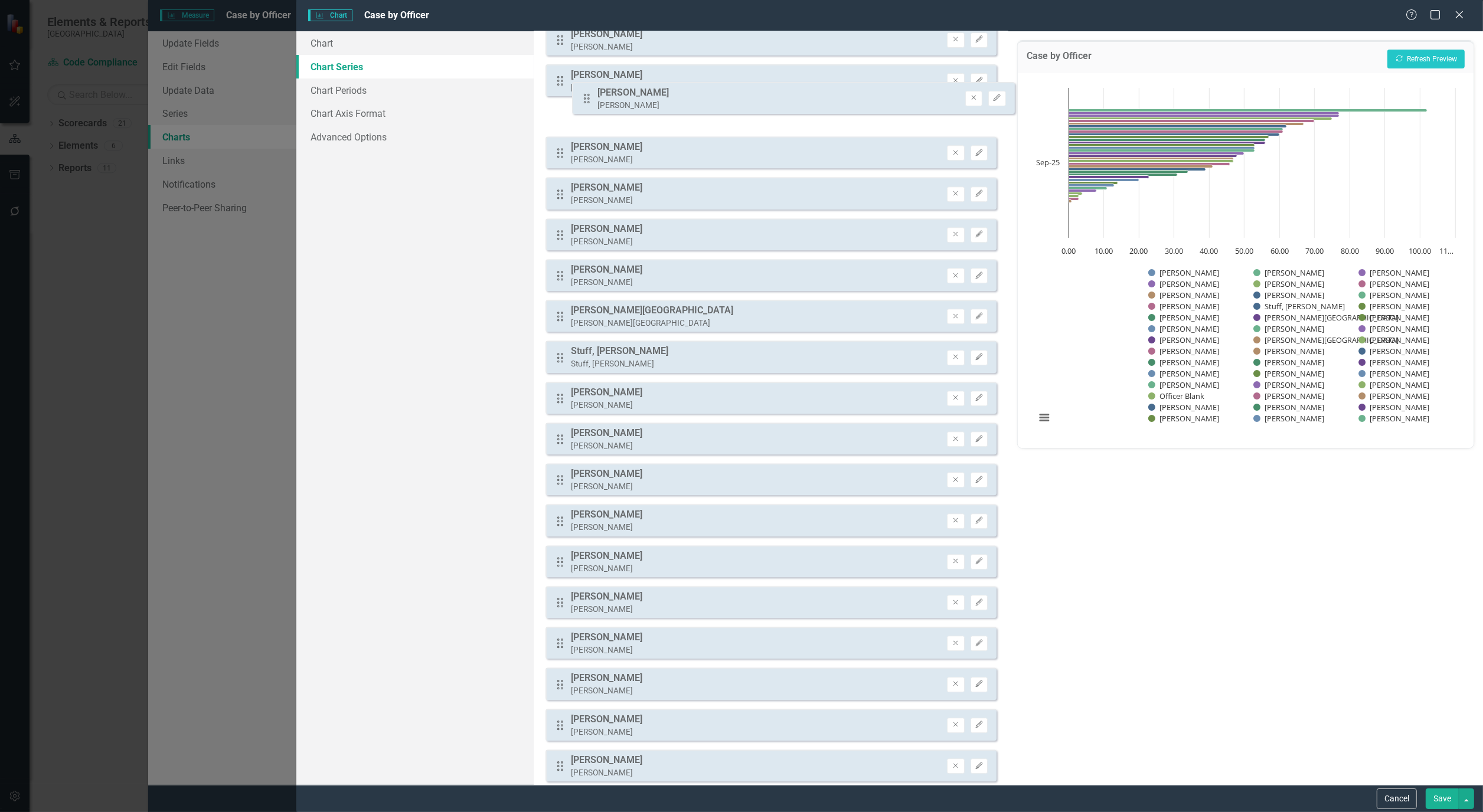
scroll to position [368, 0]
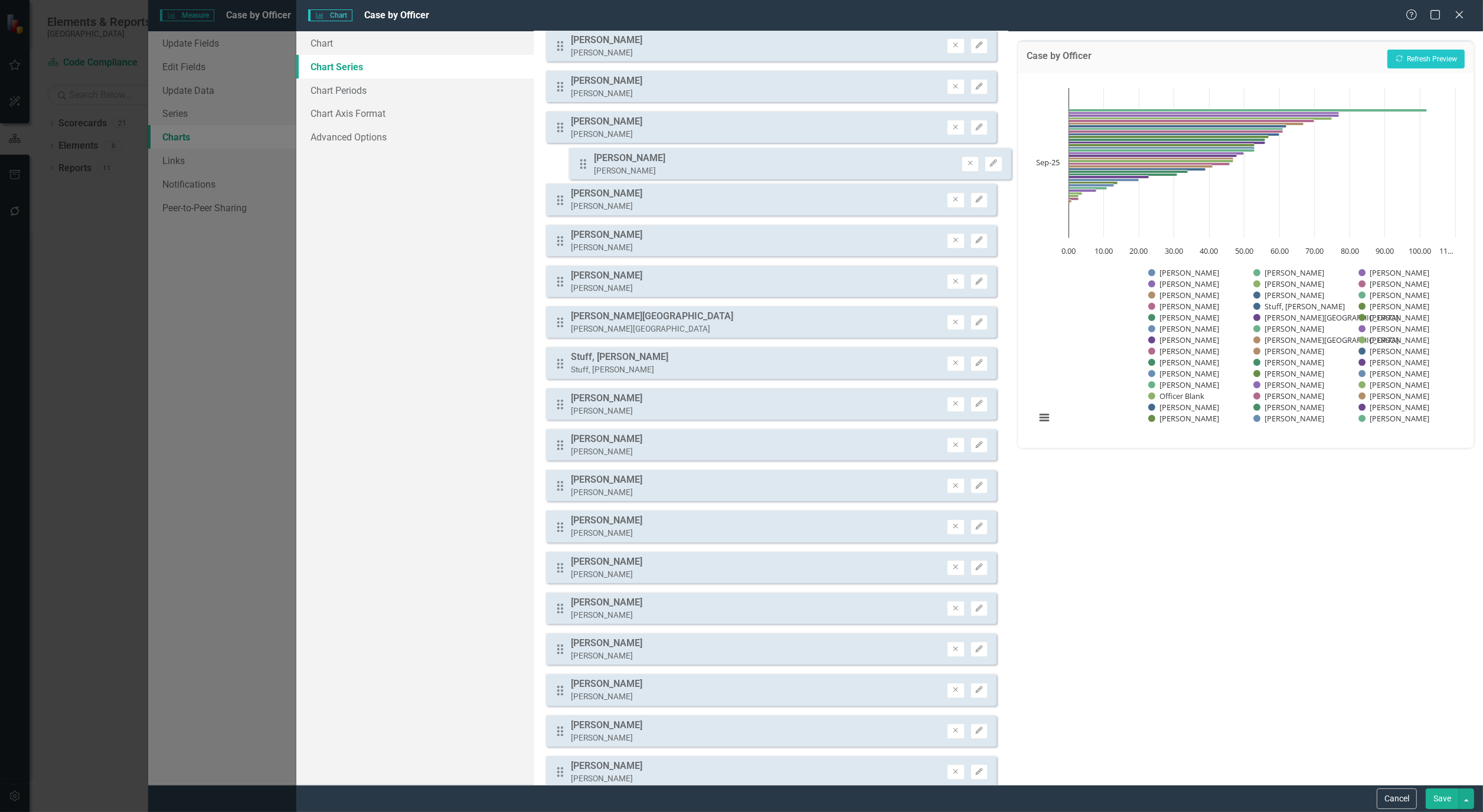
drag, startPoint x: 560, startPoint y: 645, endPoint x: 583, endPoint y: 167, distance: 478.6
click at [583, 167] on div "Drag Officer Blank Officer Blank Remove Edit Drag Altman, Samantha Altman, Sama…" at bounding box center [771, 495] width 451 height 1585
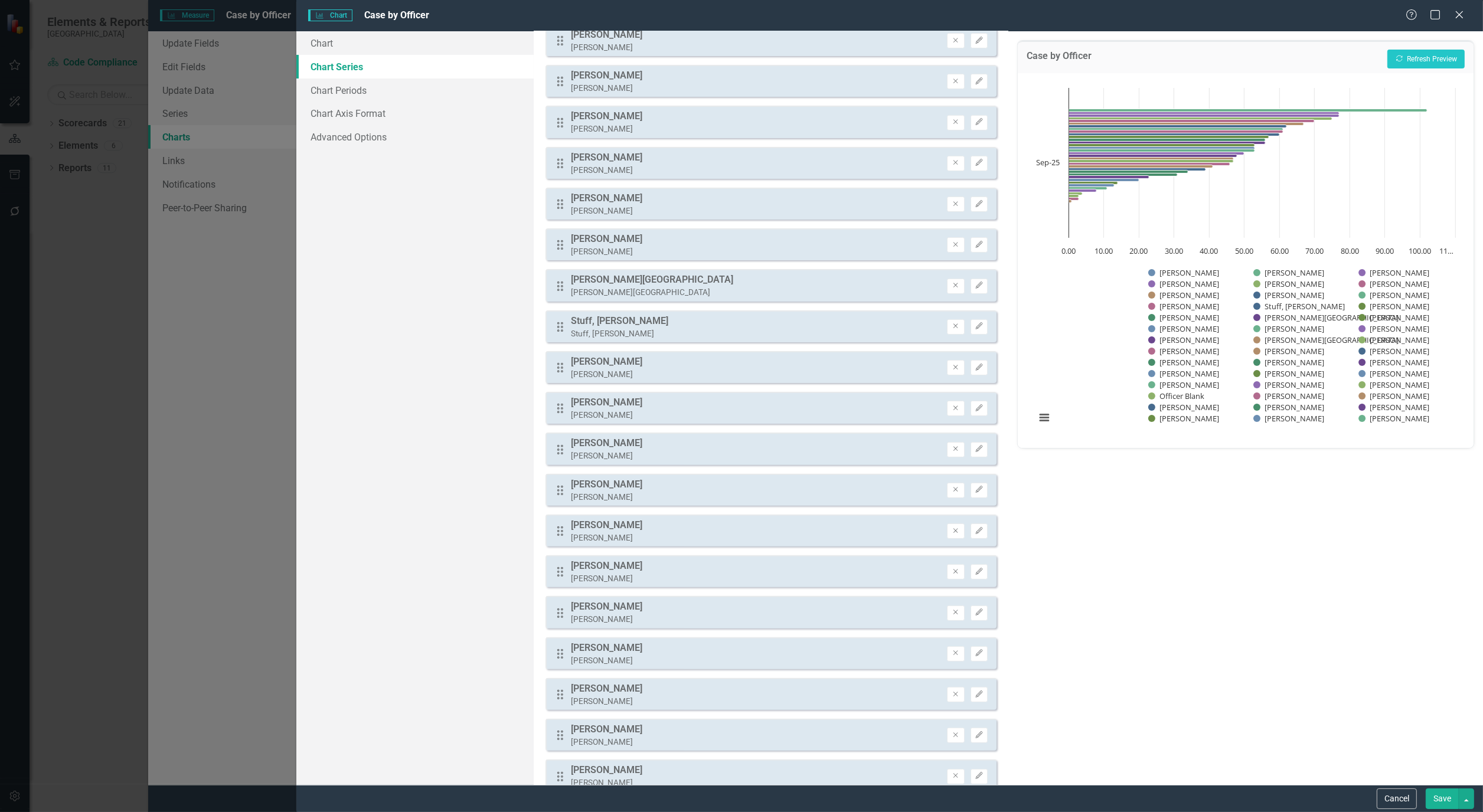
scroll to position [367, 0]
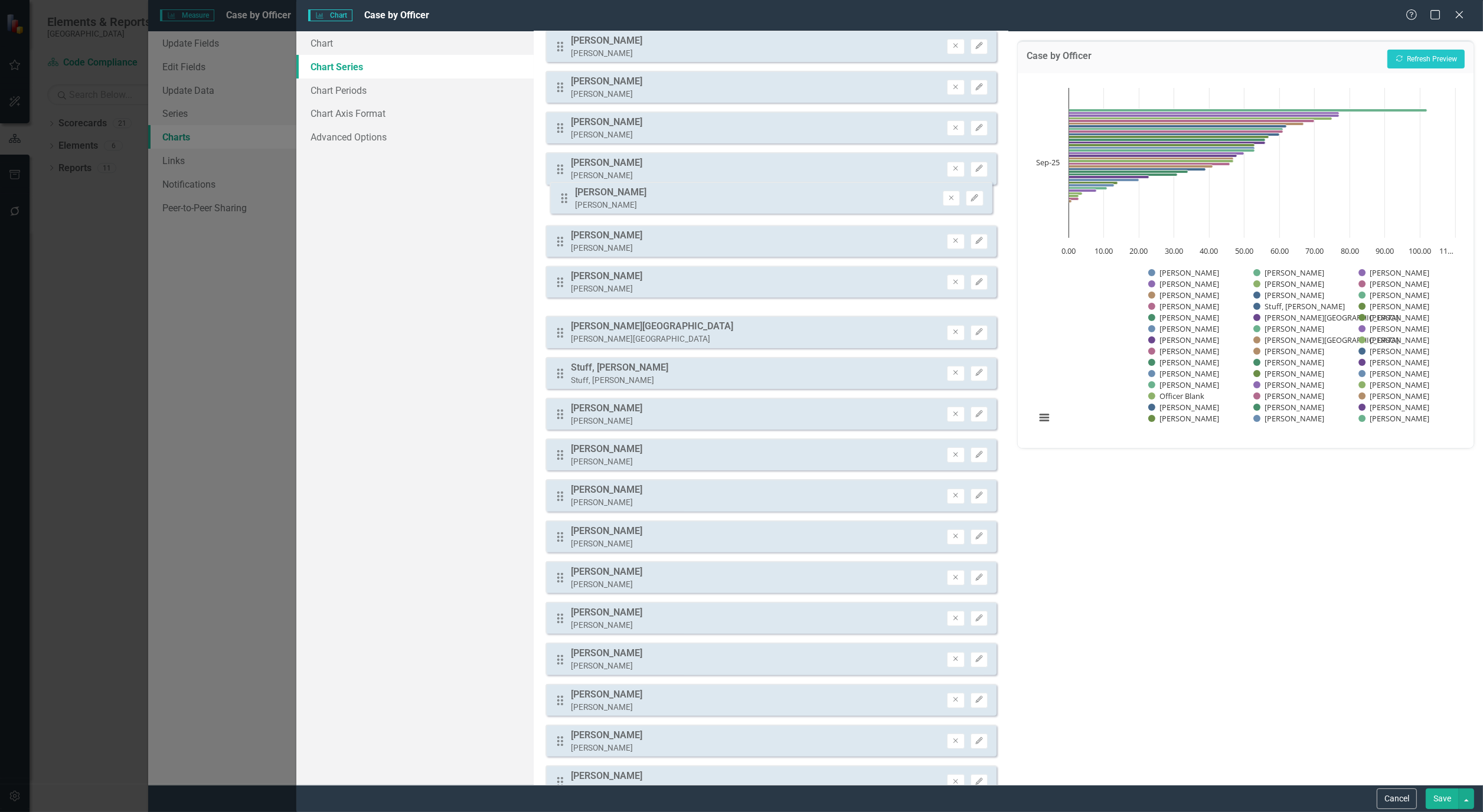
drag, startPoint x: 564, startPoint y: 285, endPoint x: 568, endPoint y: 199, distance: 86.1
click at [568, 199] on div "Drag Officer Blank Officer Blank Remove Edit Drag Altman, Samantha Altman, Sama…" at bounding box center [771, 496] width 451 height 1585
drag, startPoint x: 561, startPoint y: 289, endPoint x: 561, endPoint y: 243, distance: 46.0
click at [561, 243] on div "Drag Officer Blank Officer Blank Remove Edit Drag Altman, Samantha Altman, Sama…" at bounding box center [771, 496] width 451 height 1585
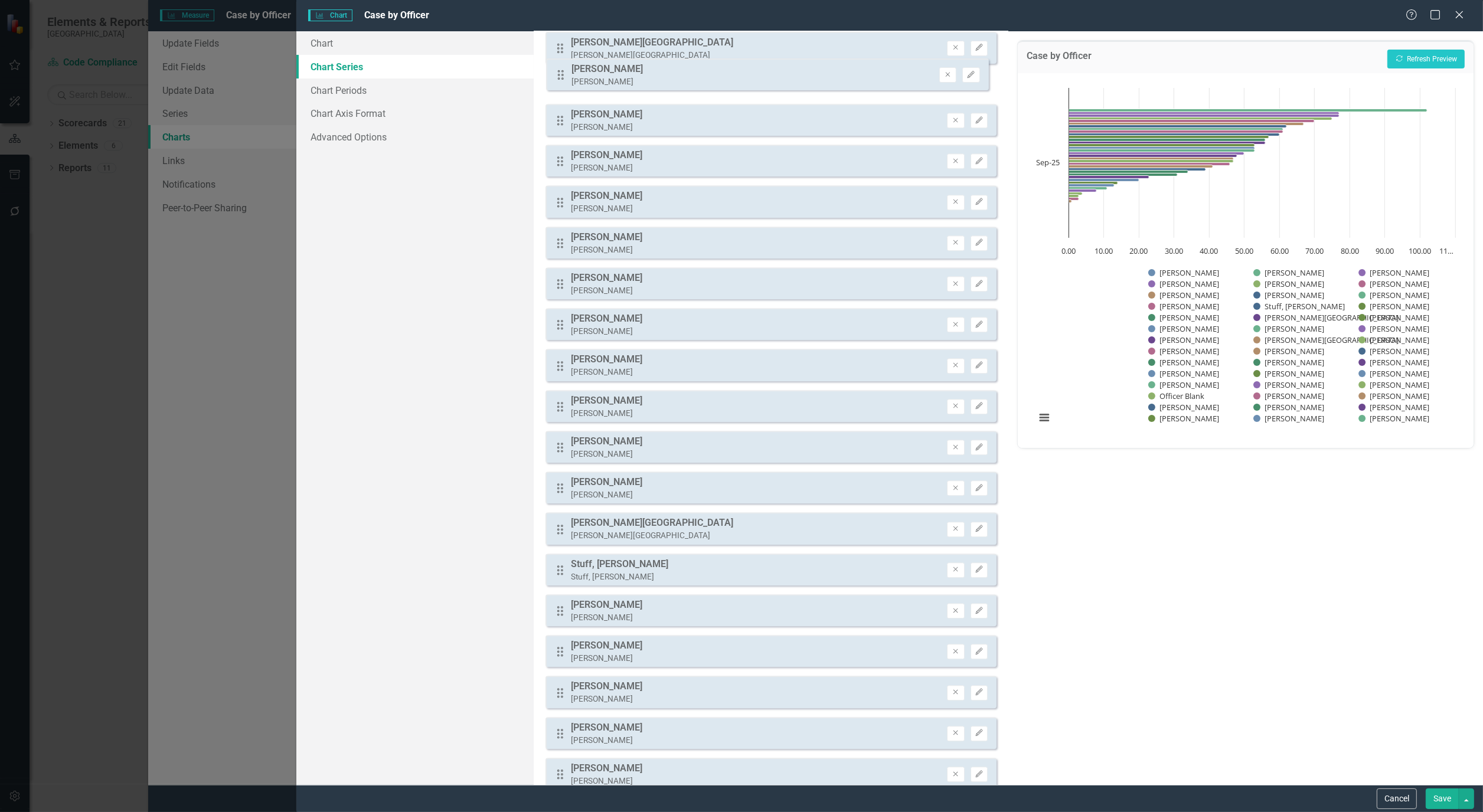
scroll to position [191, 0]
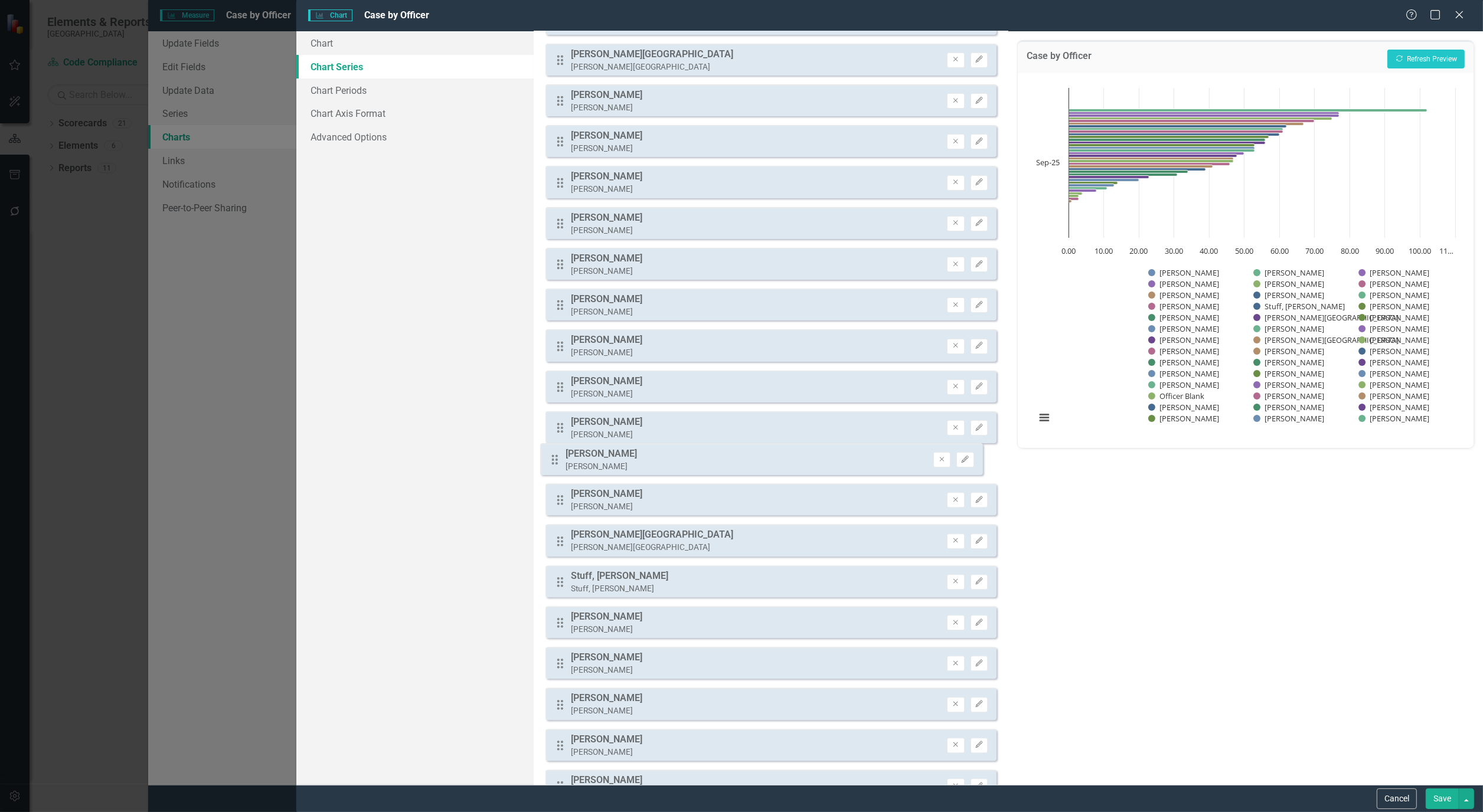
drag, startPoint x: 557, startPoint y: 410, endPoint x: 552, endPoint y: 465, distance: 55.2
click at [552, 465] on div "Drag Officer Blank Officer Blank Remove Edit Drag Altman, Samantha Altman, Sama…" at bounding box center [771, 673] width 451 height 1585
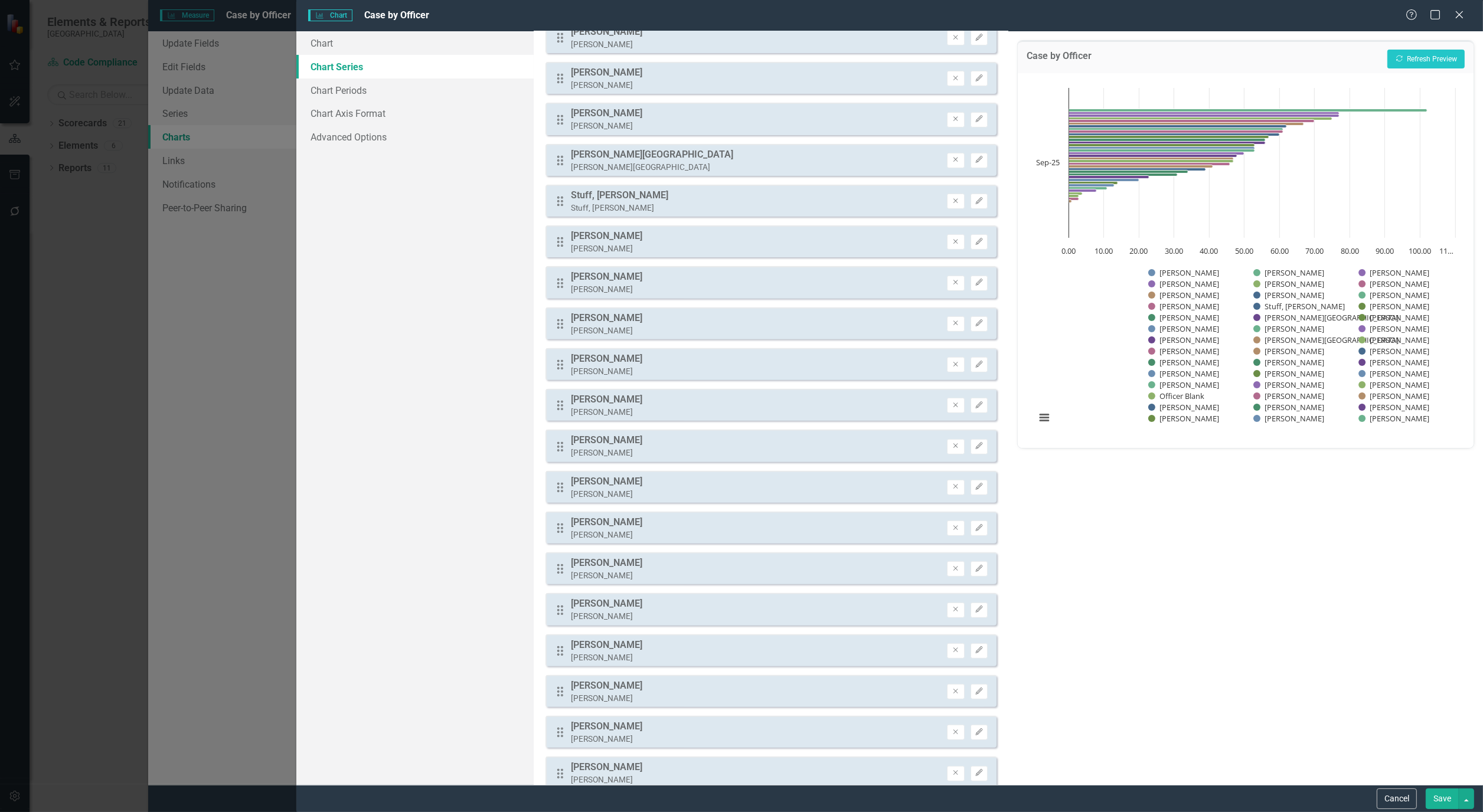
scroll to position [585, 0]
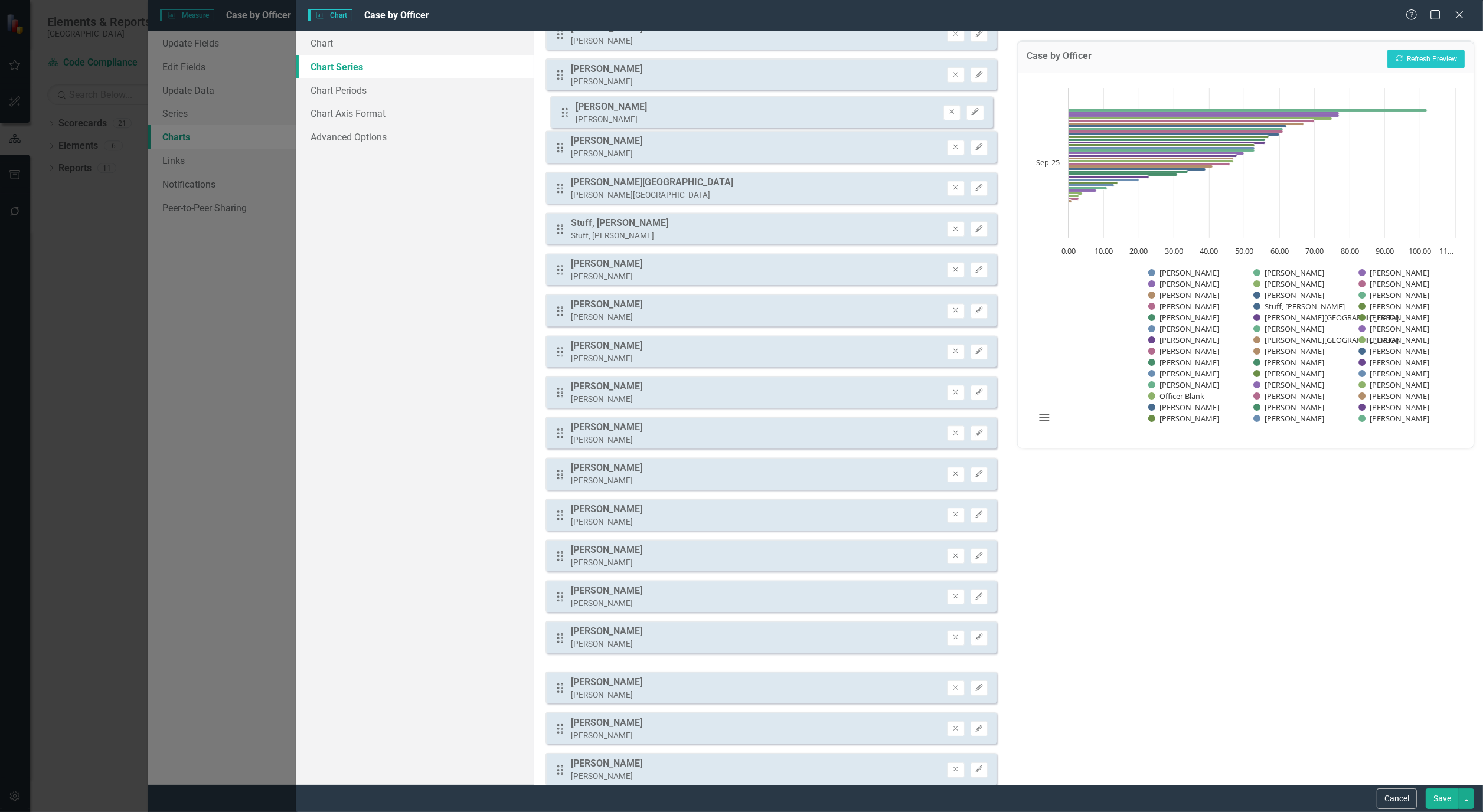
drag, startPoint x: 562, startPoint y: 636, endPoint x: 567, endPoint y: 115, distance: 521.0
click at [567, 115] on div "Drag Officer Blank Officer Blank Remove Edit Drag Altman, Samantha Altman, Sama…" at bounding box center [771, 279] width 451 height 1585
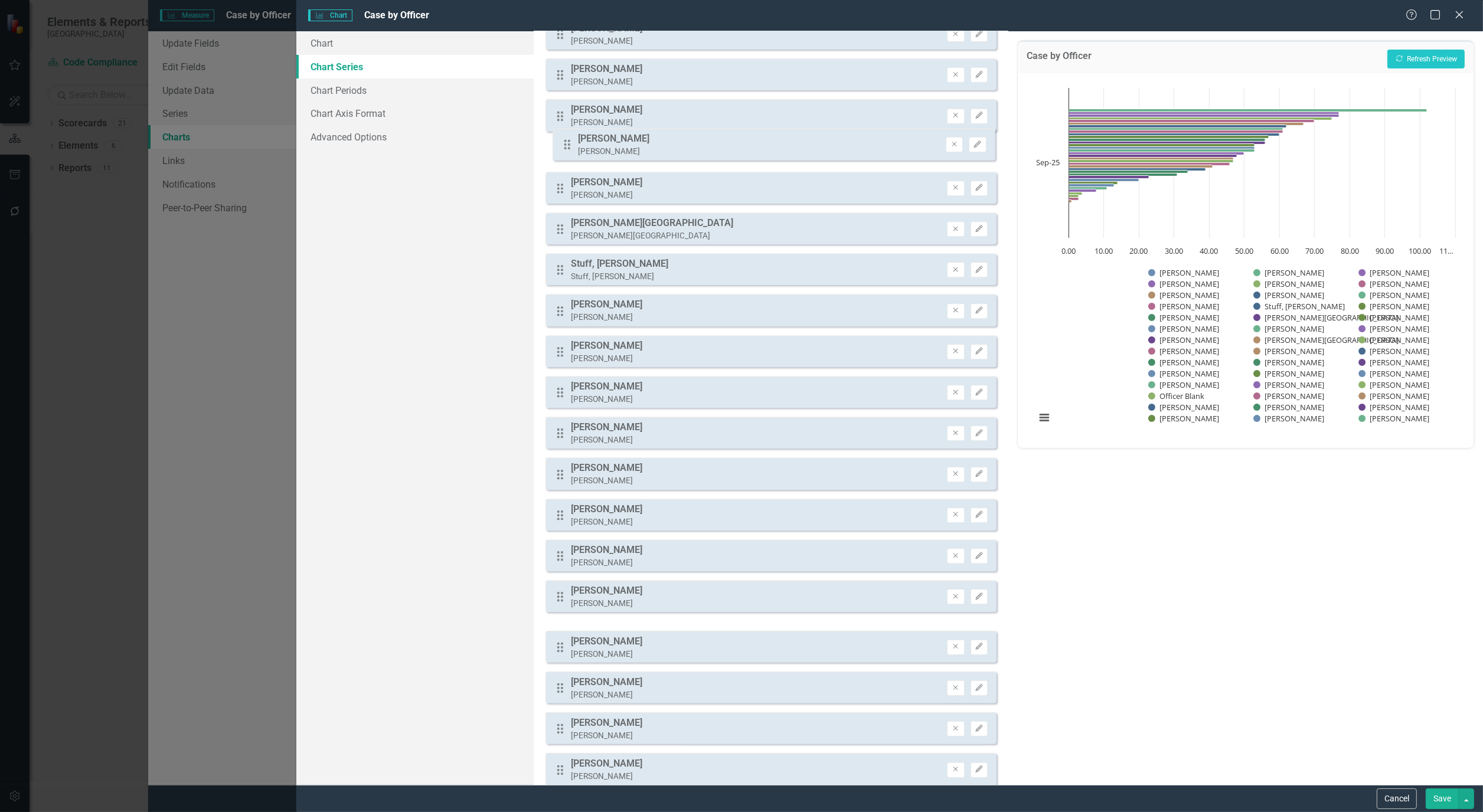
drag, startPoint x: 555, startPoint y: 592, endPoint x: 562, endPoint y: 144, distance: 448.1
click at [562, 144] on div "Drag Officer Blank Officer Blank Remove Edit Drag Altman, Samantha Altman, Sama…" at bounding box center [771, 279] width 451 height 1585
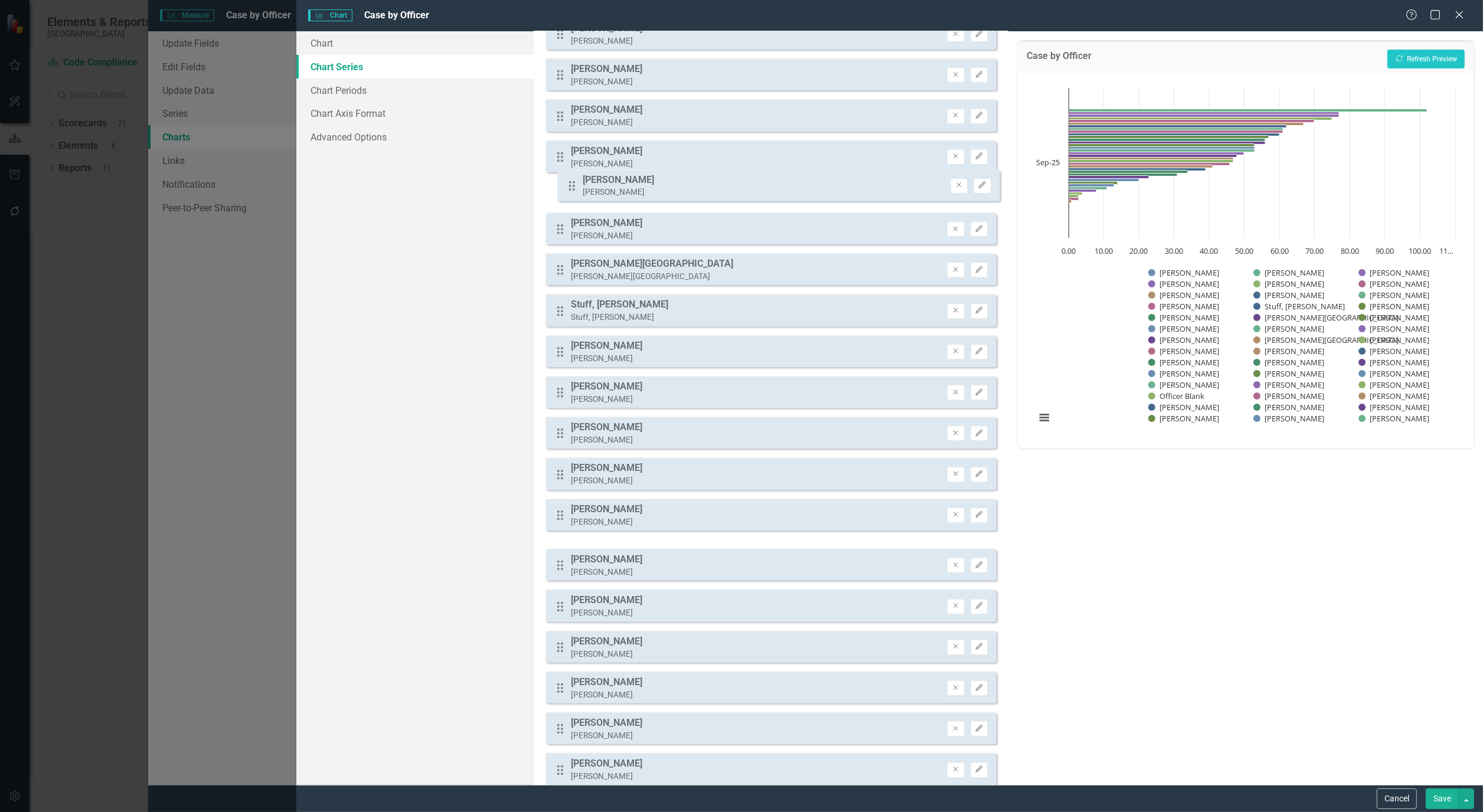
drag, startPoint x: 560, startPoint y: 512, endPoint x: 572, endPoint y: 187, distance: 325.2
click at [572, 187] on div "Drag Officer Blank Officer Blank Remove Edit Drag Altman, Samantha Altman, Sama…" at bounding box center [771, 279] width 451 height 1585
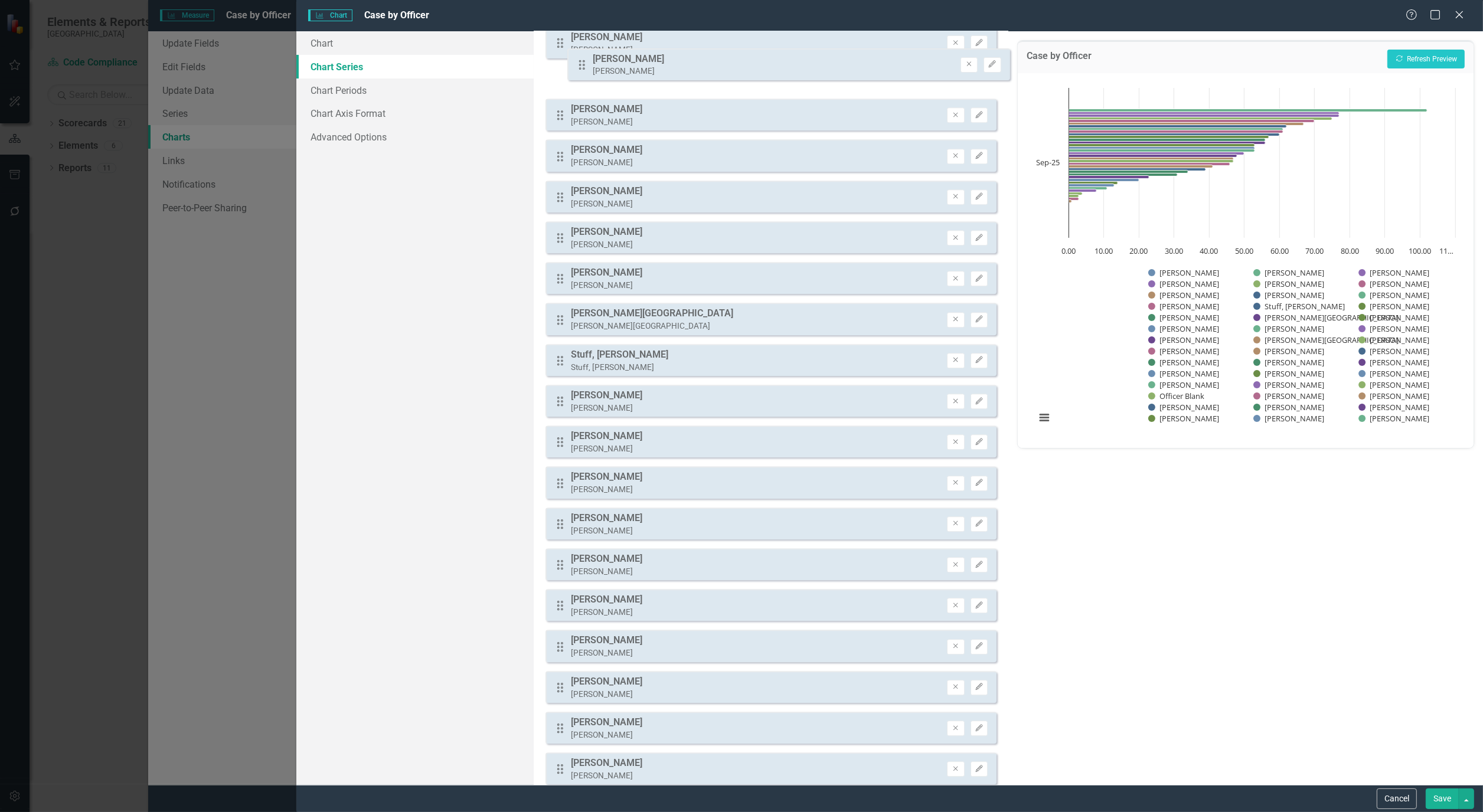
scroll to position [556, 0]
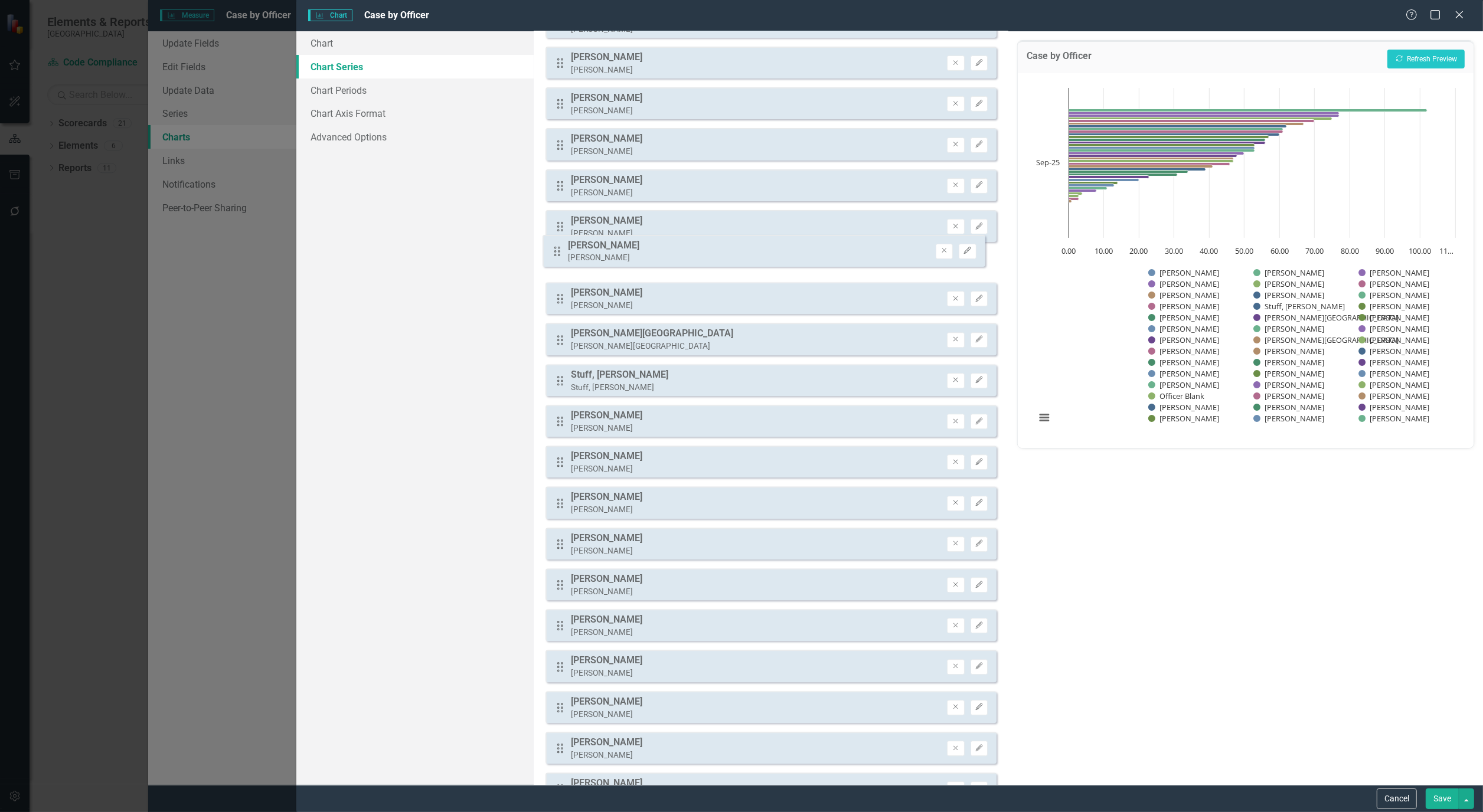
drag, startPoint x: 561, startPoint y: 671, endPoint x: 558, endPoint y: 254, distance: 417.0
click at [558, 254] on div "Drag Officer Blank Officer Blank Remove Edit Drag Altman, Samantha Altman, Sama…" at bounding box center [771, 308] width 451 height 1585
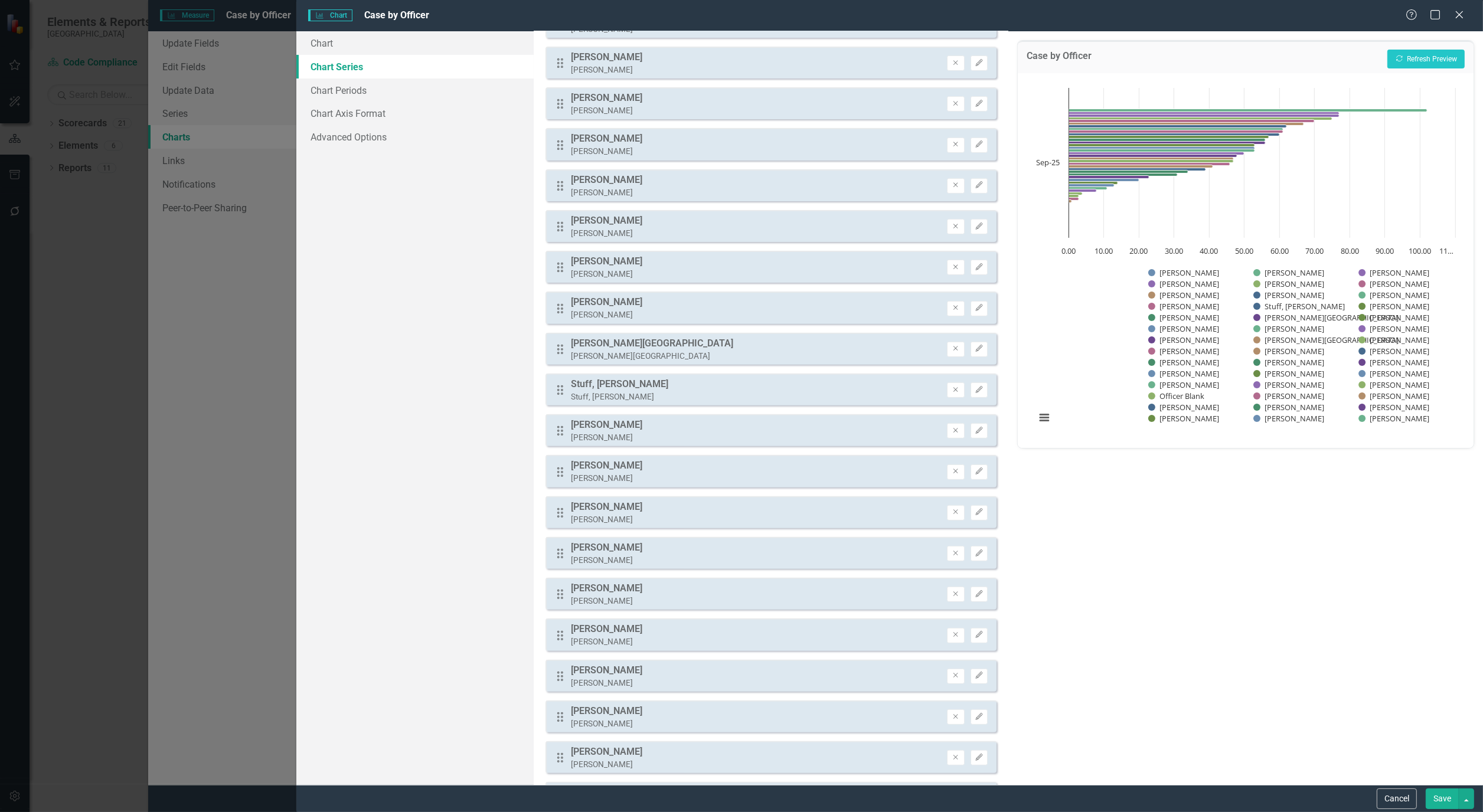
click at [728, 400] on div "Drag Officer Blank Officer Blank Remove Edit Drag Altman, Samantha Altman, Sama…" at bounding box center [771, 308] width 451 height 1585
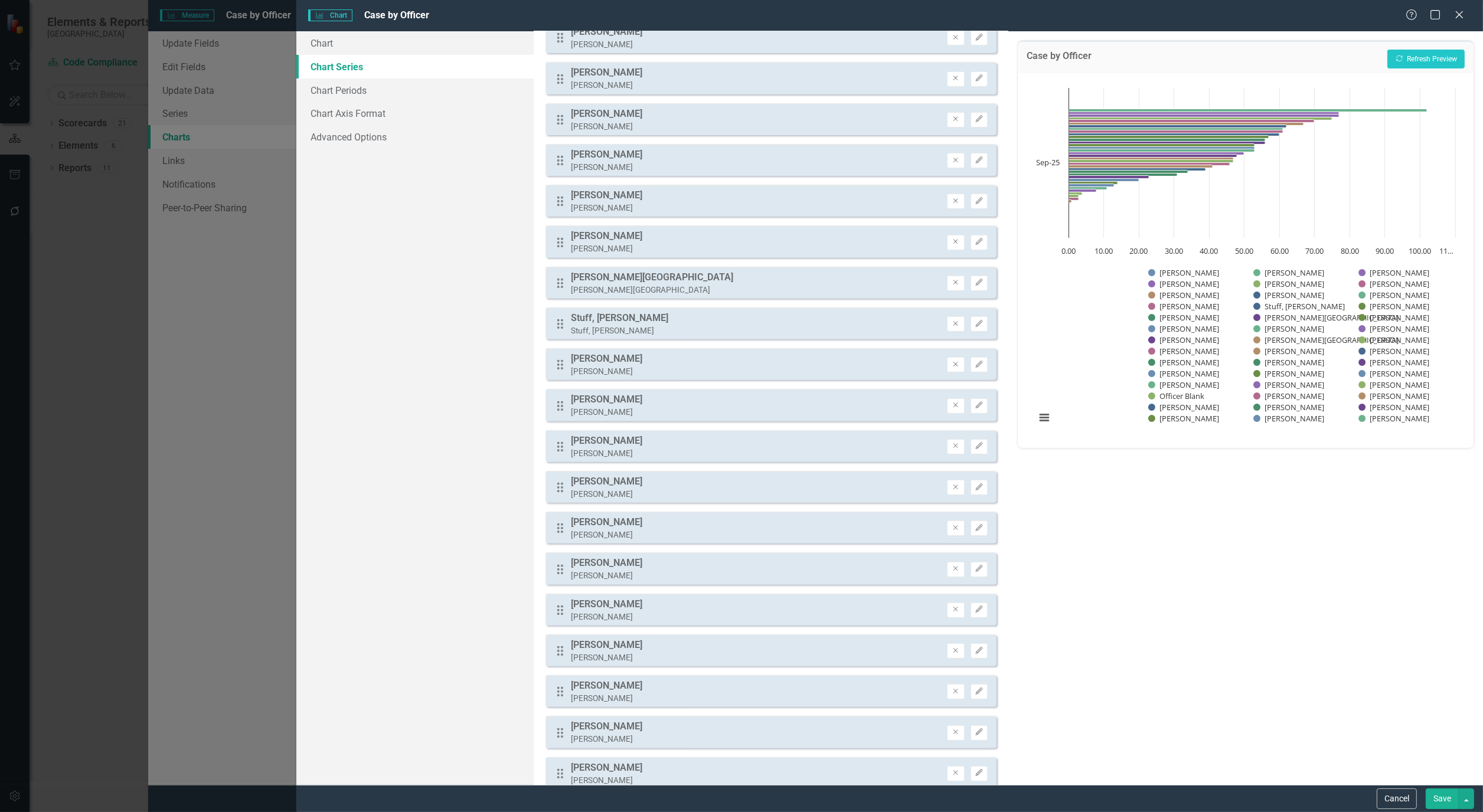
scroll to position [686, 0]
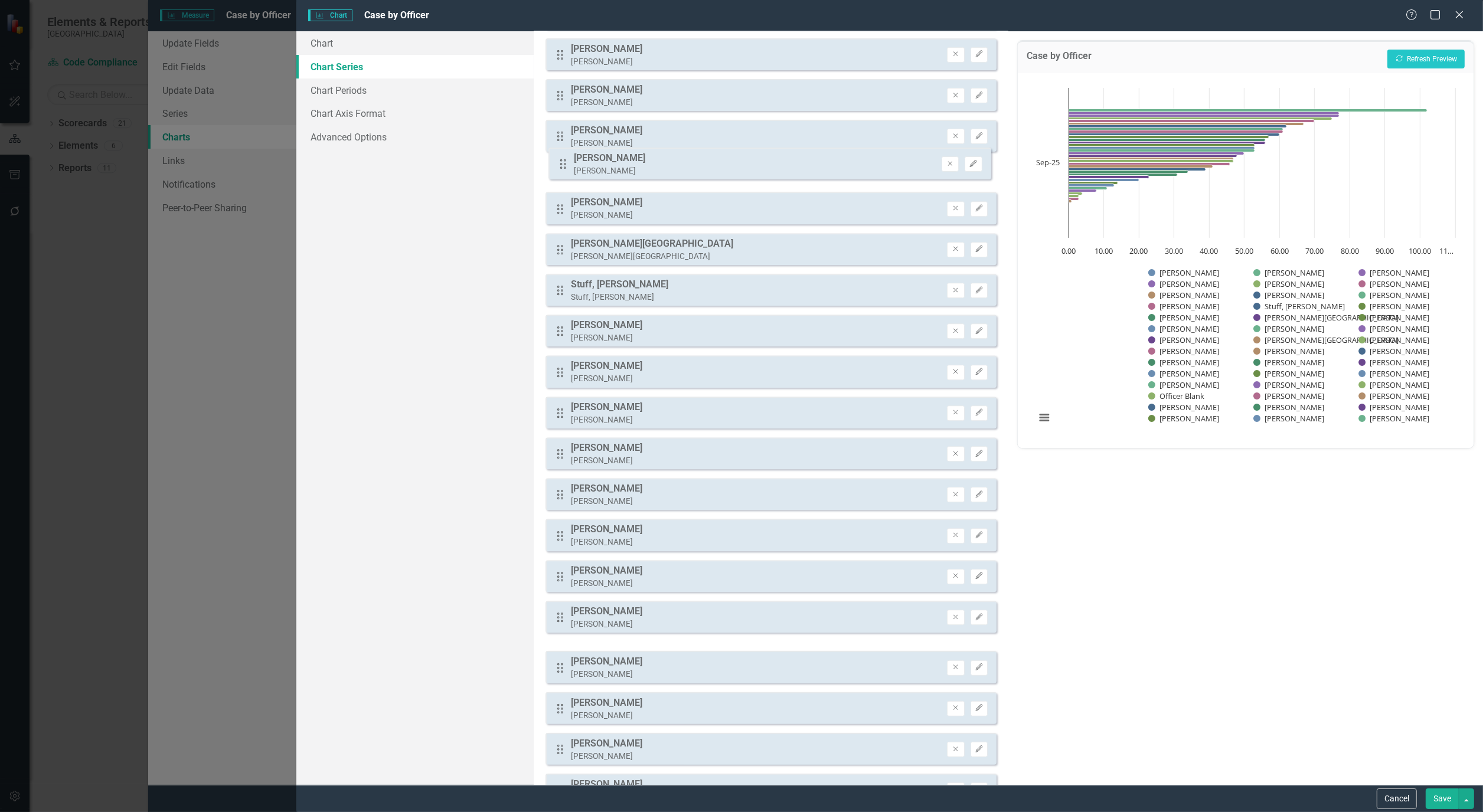
drag, startPoint x: 561, startPoint y: 615, endPoint x: 564, endPoint y: 167, distance: 448.0
click at [564, 167] on div "Drag Officer Blank Officer Blank Remove Edit Drag Altman, Samantha Altman, Sama…" at bounding box center [771, 177] width 451 height 1585
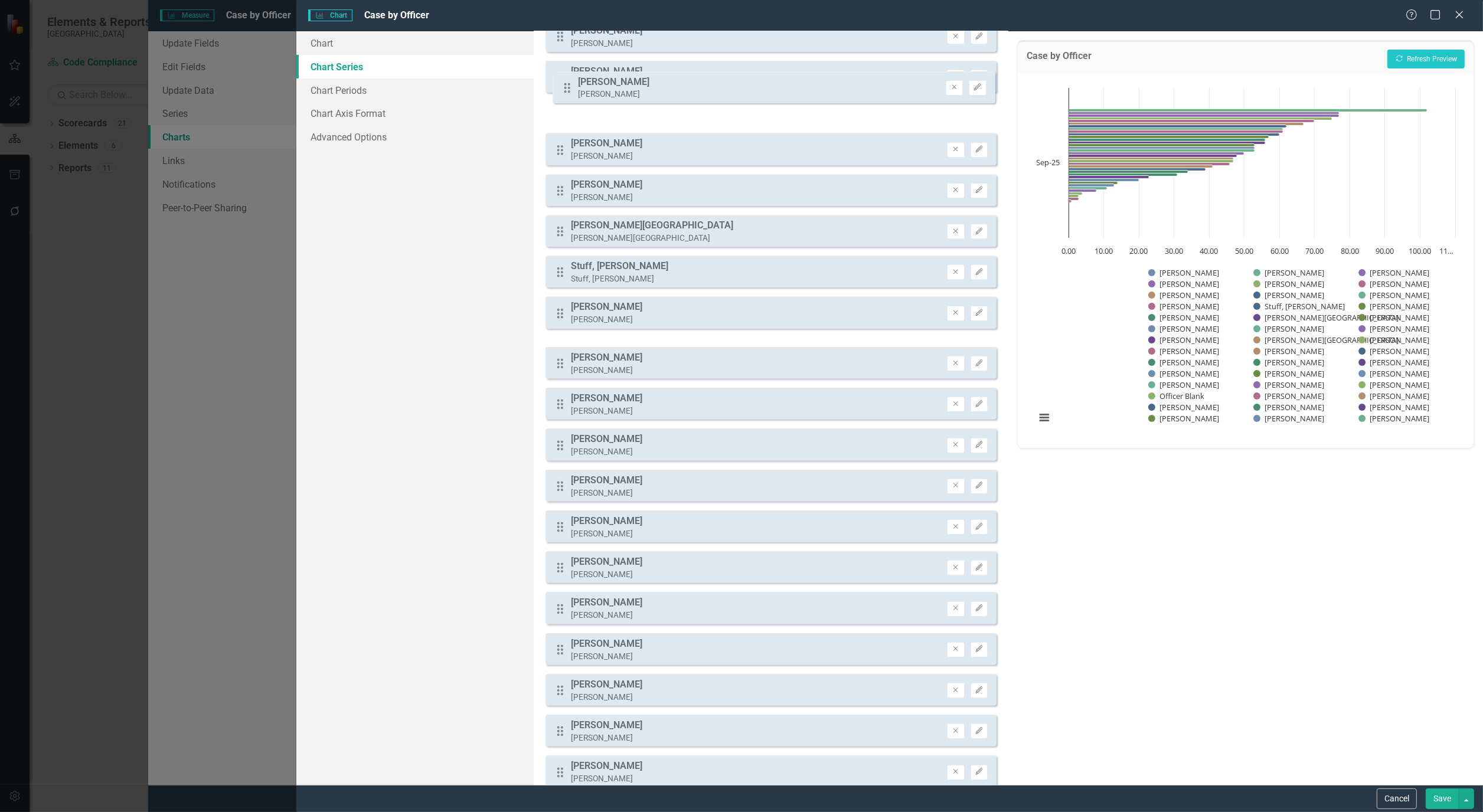
scroll to position [745, 0]
drag, startPoint x: 565, startPoint y: 237, endPoint x: 569, endPoint y: 147, distance: 90.1
click at [569, 147] on div "Drag Officer Blank Officer Blank Remove Edit Drag Altman, Samantha Altman, Sama…" at bounding box center [771, 118] width 451 height 1585
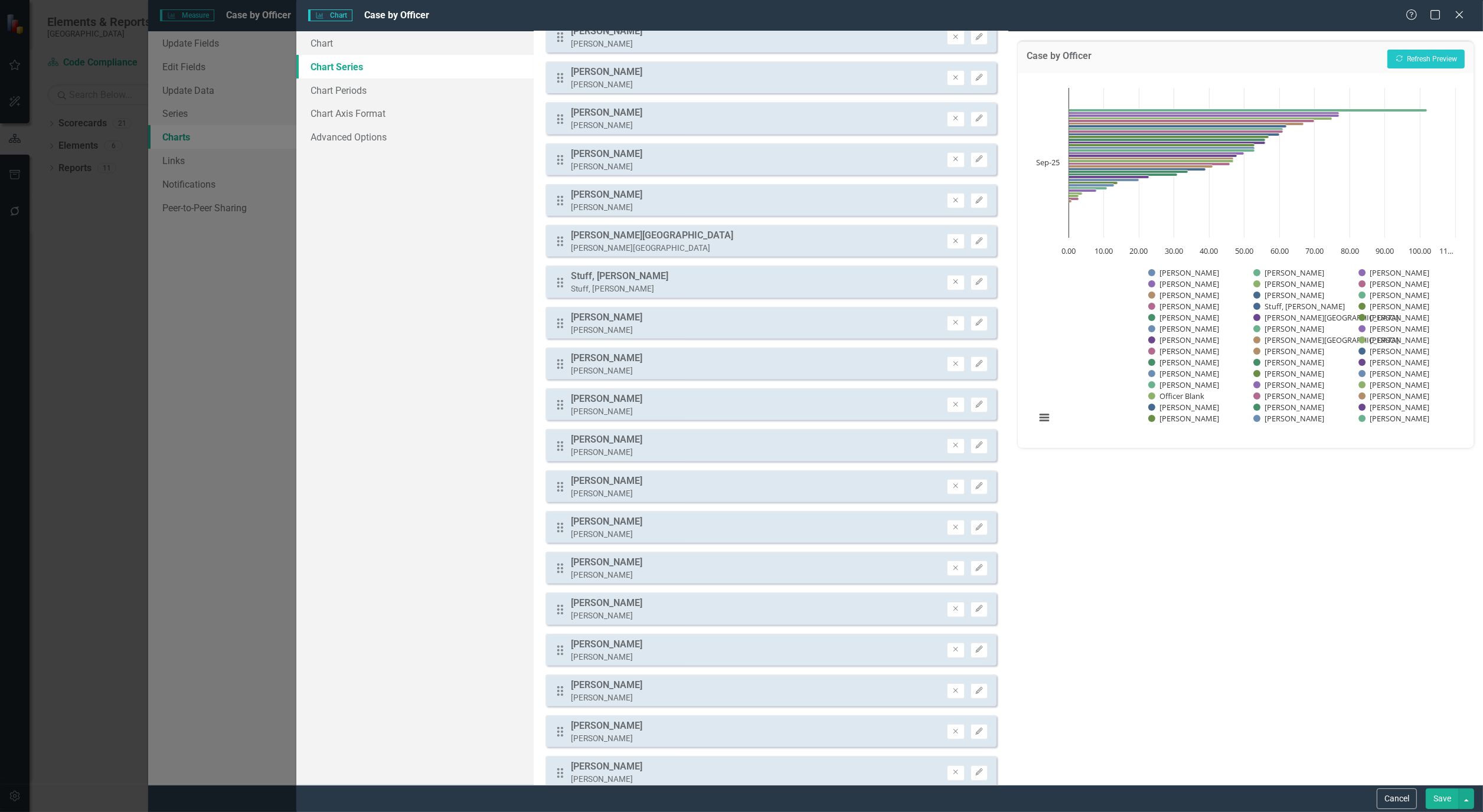
scroll to position [758, 0]
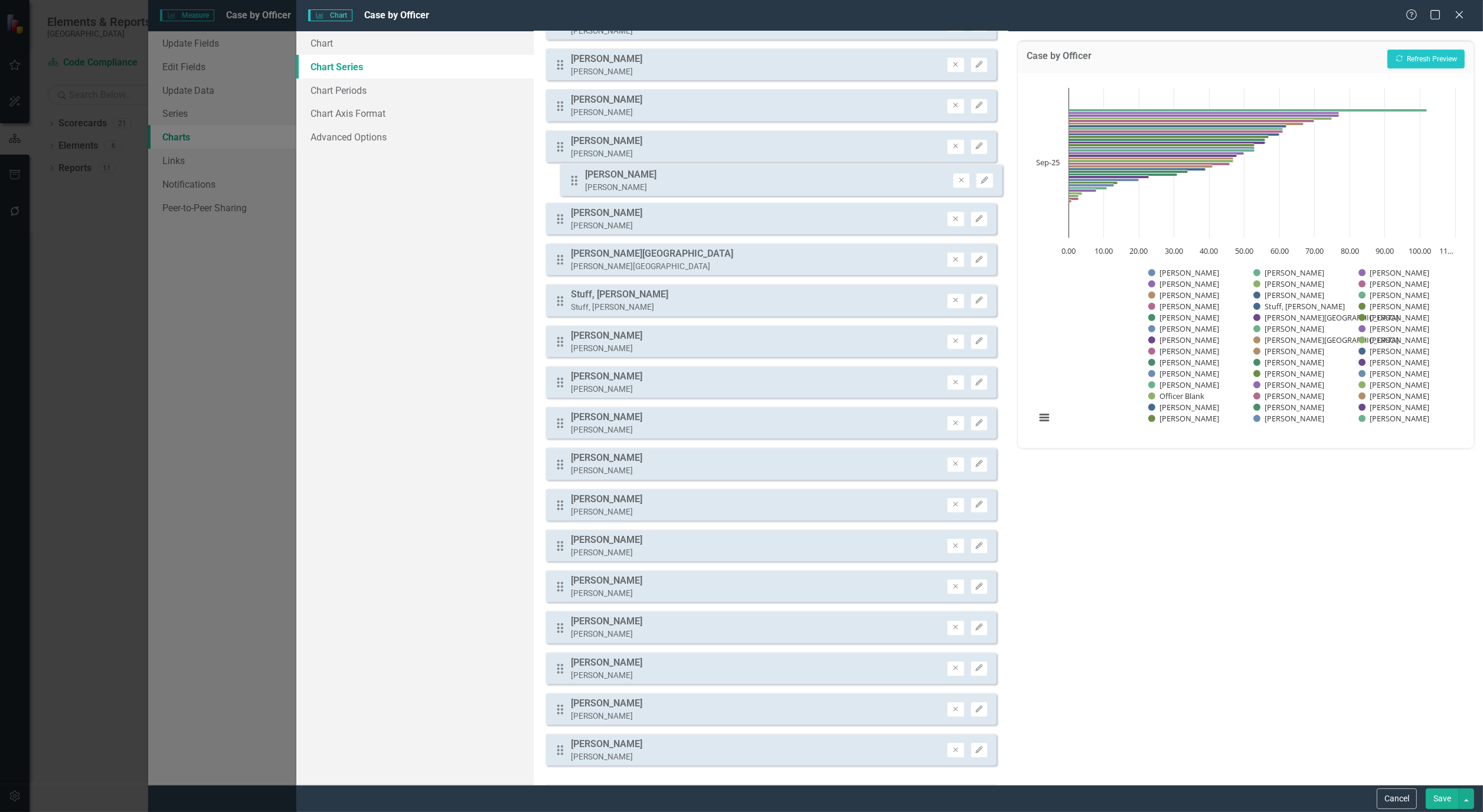
drag, startPoint x: 557, startPoint y: 756, endPoint x: 570, endPoint y: 178, distance: 578.1
click at [570, 178] on div "Drag Officer Blank Officer Blank Remove Edit Drag Altman, Samantha Altman, Sama…" at bounding box center [771, 105] width 451 height 1585
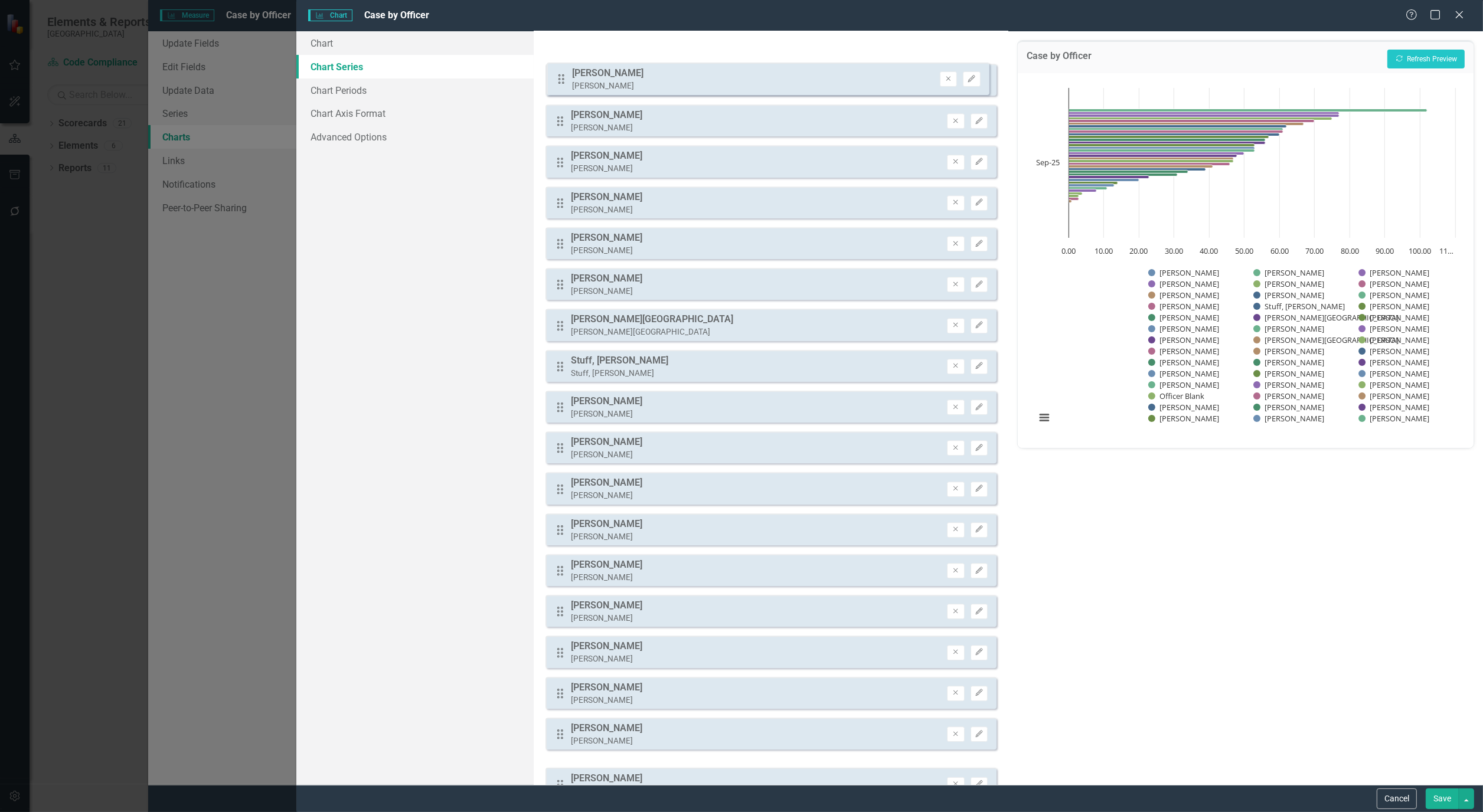
scroll to position [693, 0]
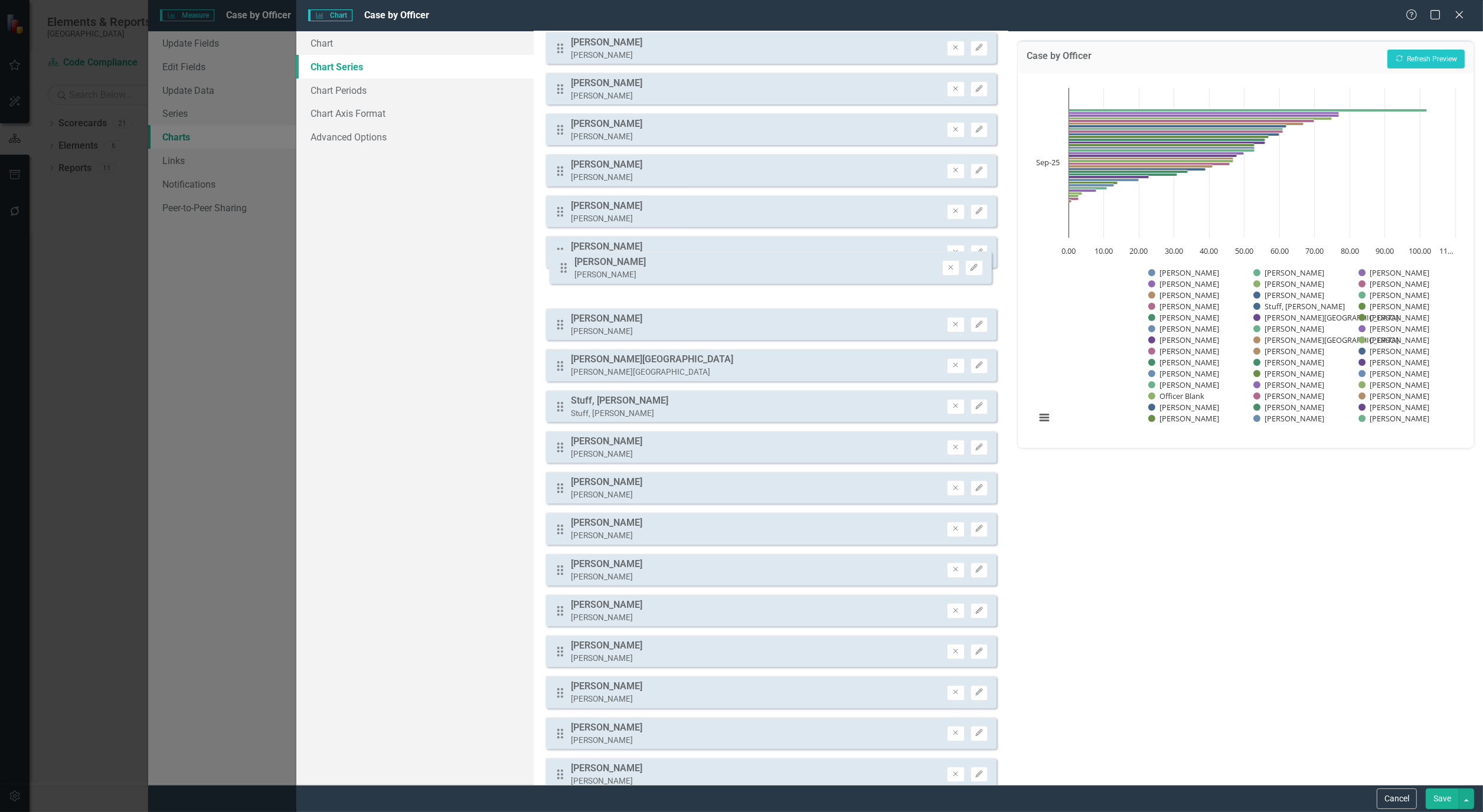
drag, startPoint x: 557, startPoint y: 572, endPoint x: 561, endPoint y: 269, distance: 303.0
click at [561, 269] on div "Drag Officer Blank Officer Blank Remove Edit Drag Altman, Samantha Altman, Sama…" at bounding box center [771, 170] width 451 height 1585
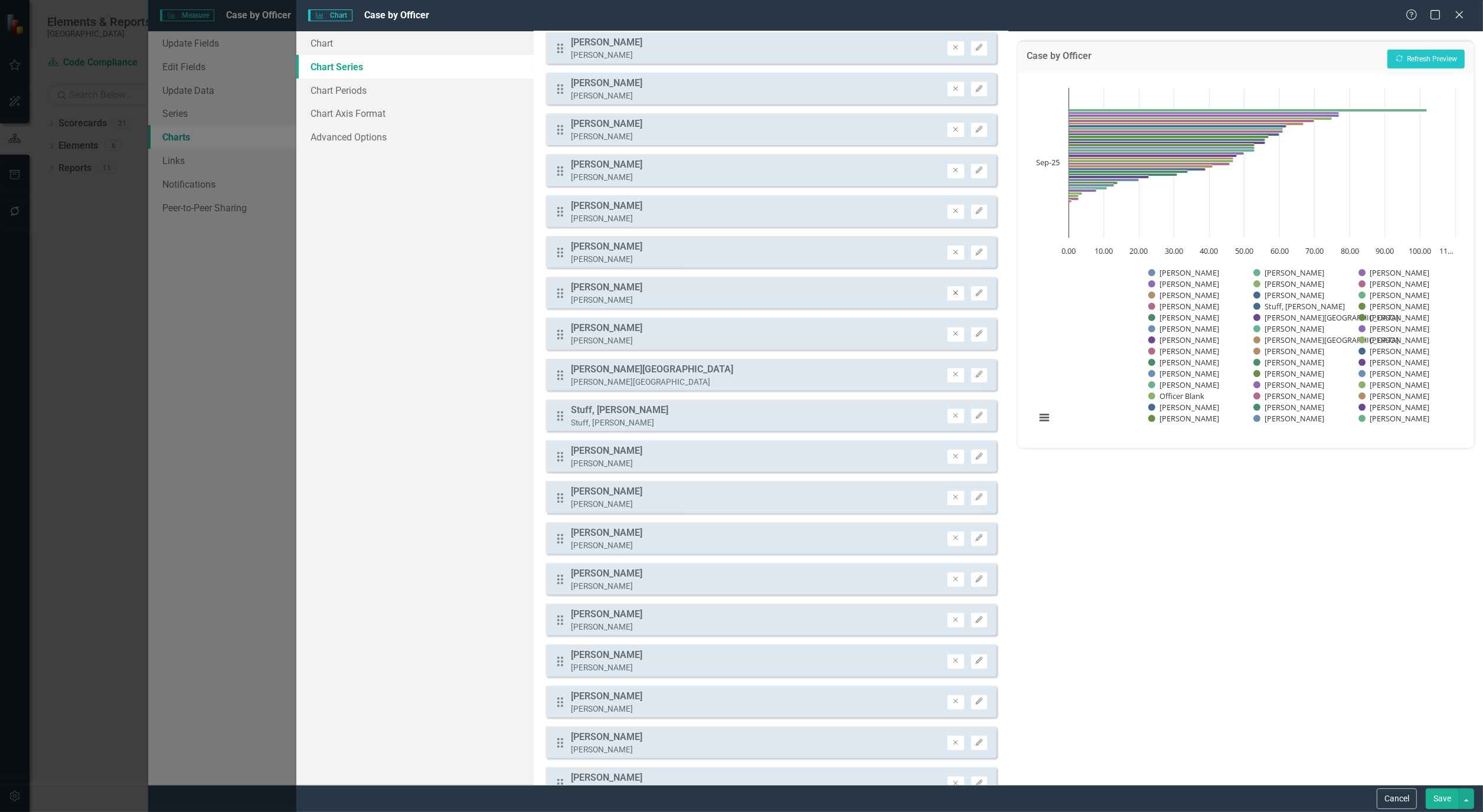
click at [952, 286] on button "Remove" at bounding box center [956, 293] width 17 height 15
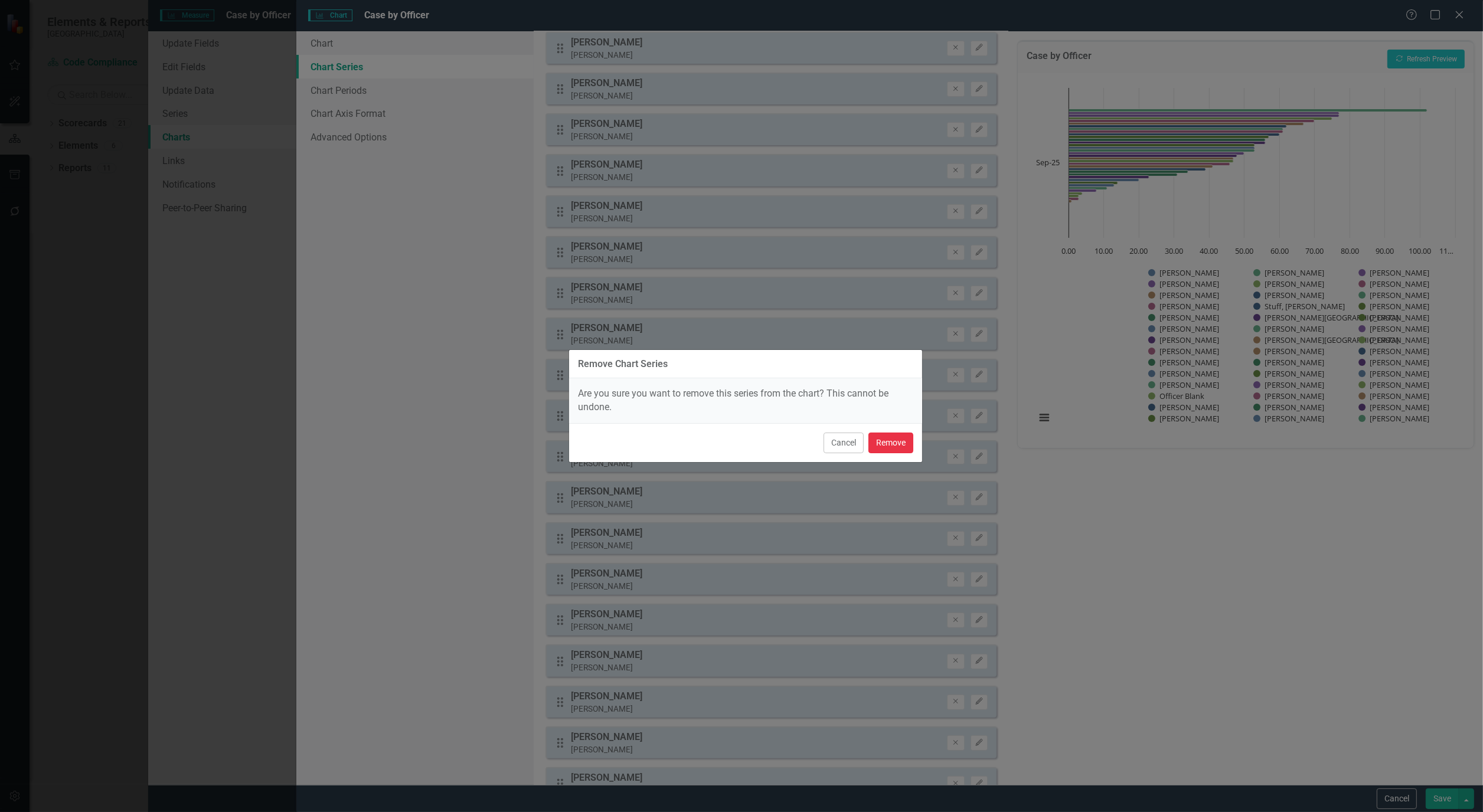
click at [899, 443] on button "Remove" at bounding box center [891, 442] width 45 height 21
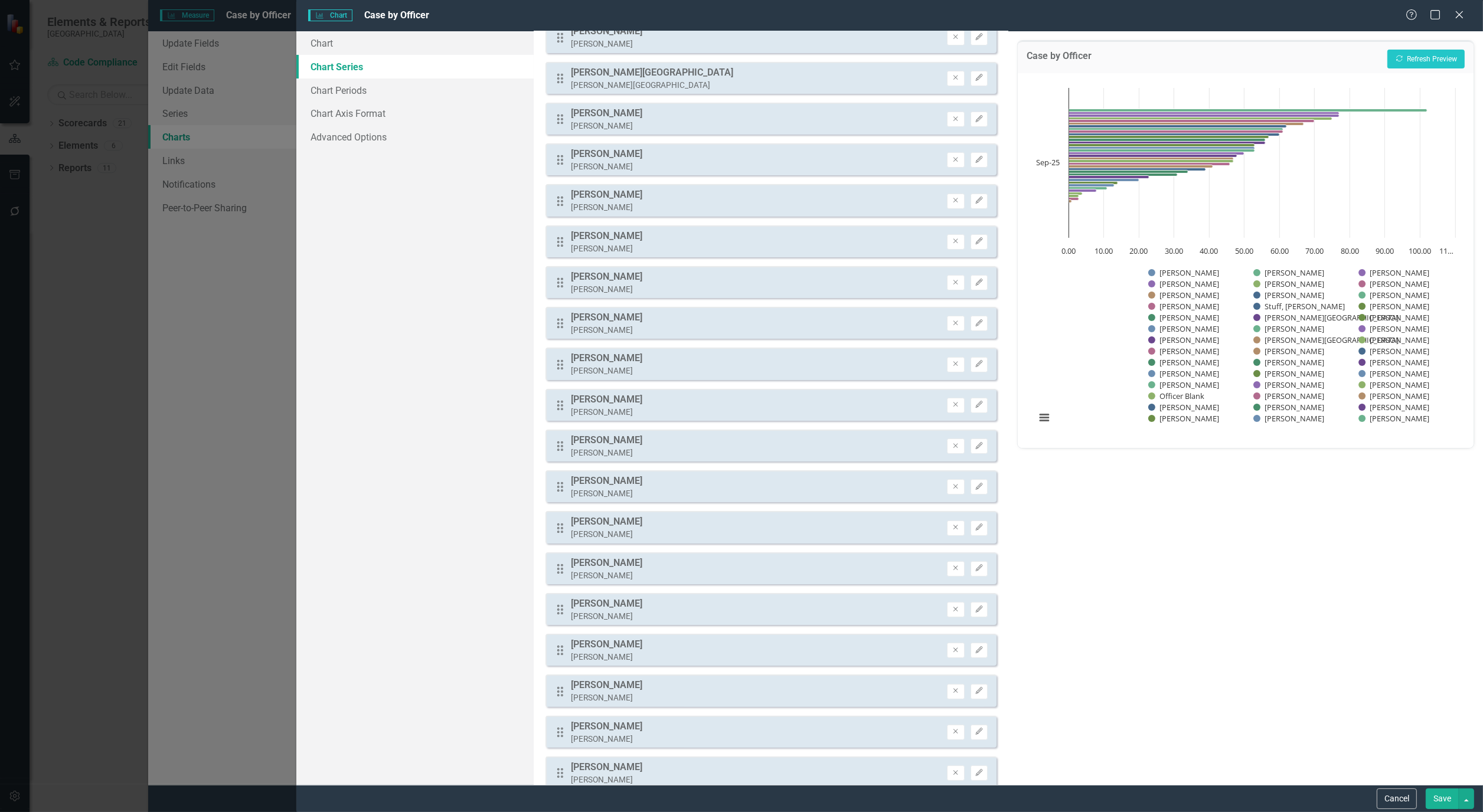
scroll to position [168, 0]
